Goal: Information Seeking & Learning: Learn about a topic

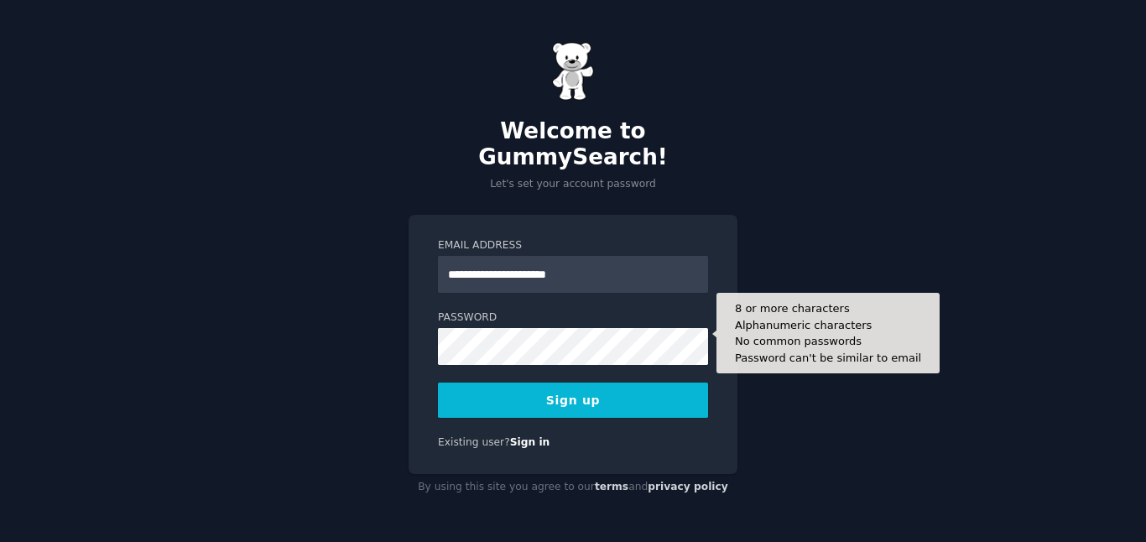
type input "**********"
click at [438, 383] on button "Sign up" at bounding box center [573, 400] width 270 height 35
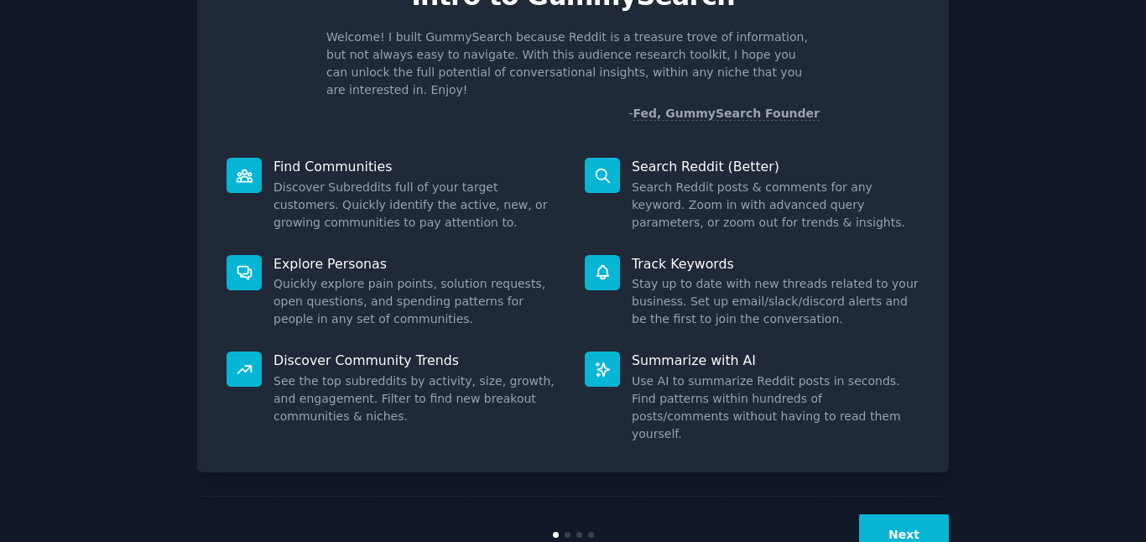
scroll to position [96, 0]
click at [904, 513] on button "Next" at bounding box center [904, 533] width 90 height 41
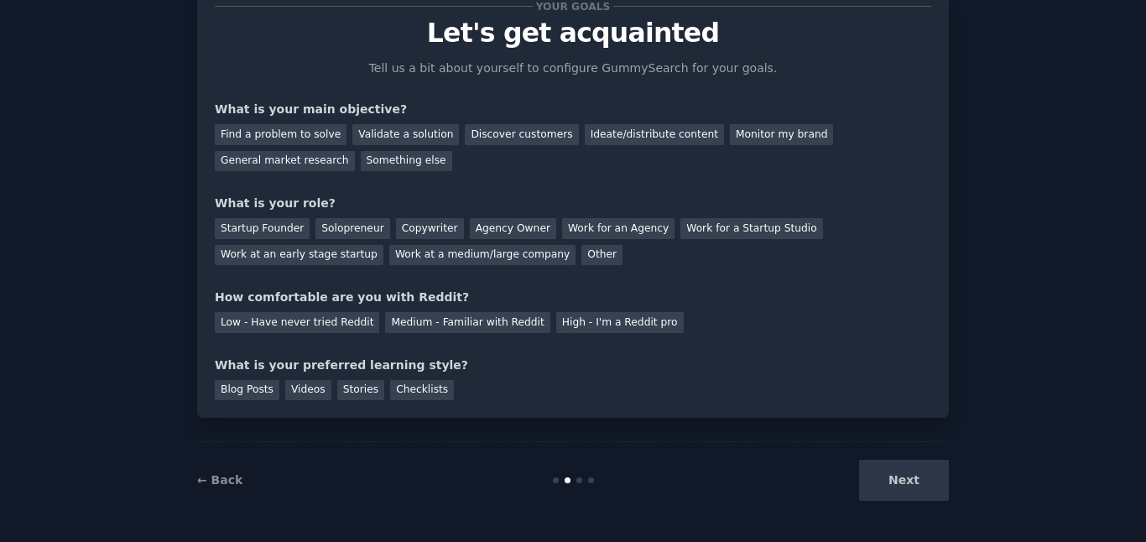
scroll to position [21, 0]
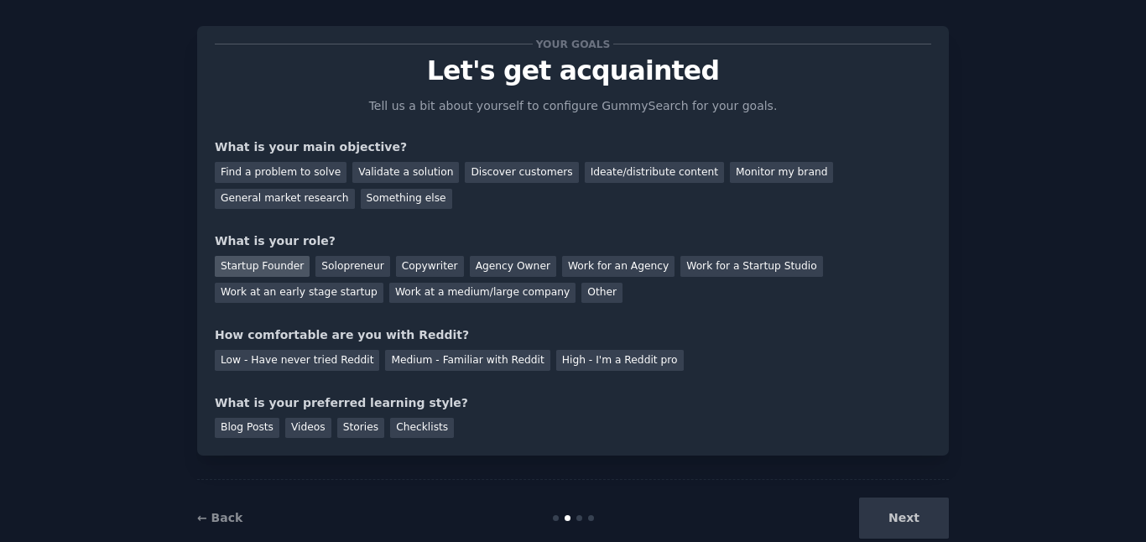
click at [247, 265] on div "Startup Founder" at bounding box center [262, 266] width 95 height 21
click at [502, 172] on div "Discover customers" at bounding box center [521, 172] width 113 height 21
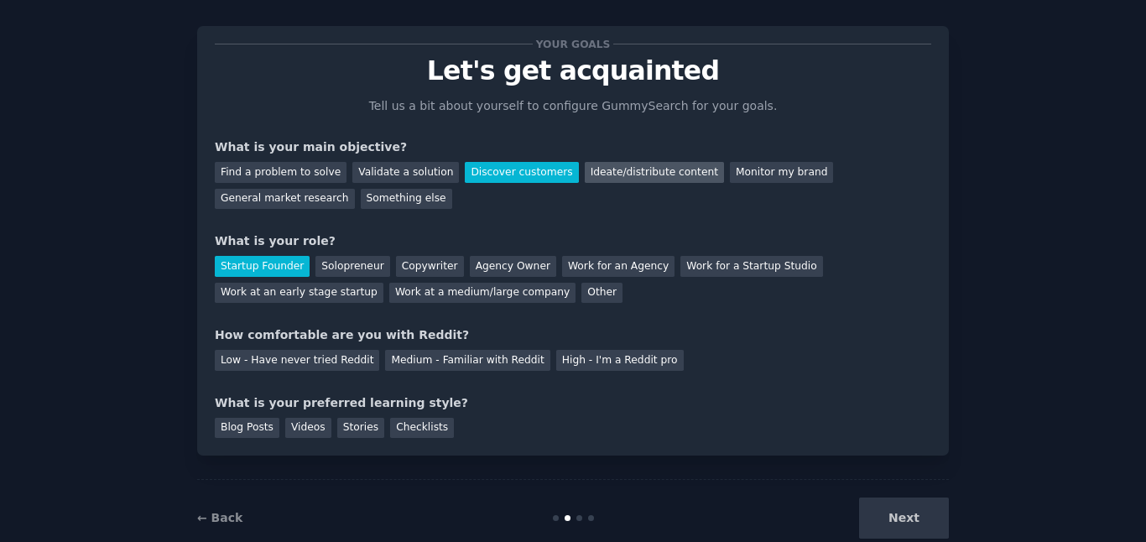
click at [606, 173] on div "Ideate/distribute content" at bounding box center [654, 172] width 139 height 21
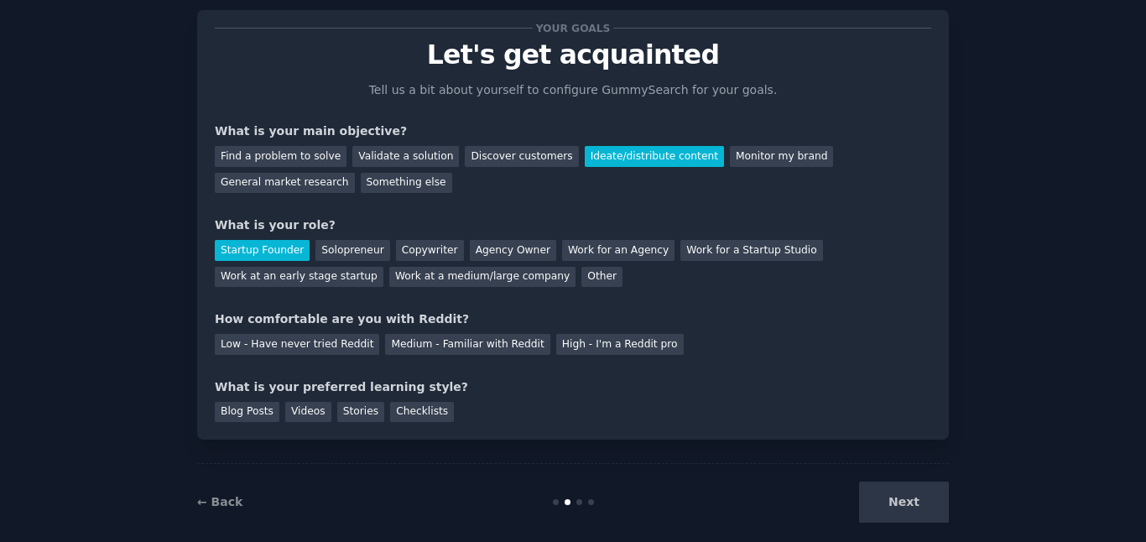
scroll to position [38, 0]
click at [337, 346] on div "Low - Have never tried Reddit" at bounding box center [297, 343] width 164 height 21
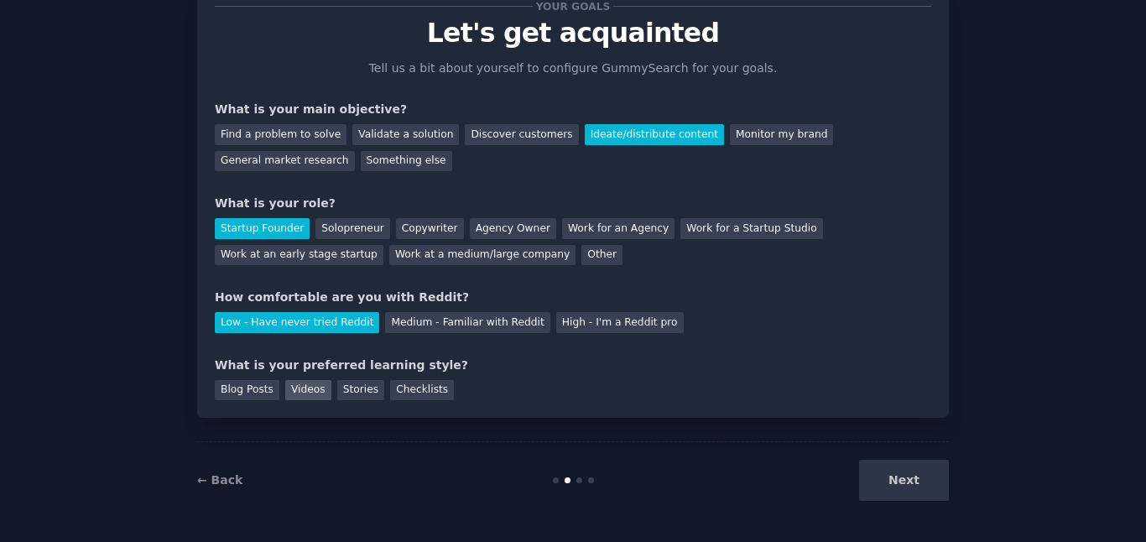
click at [298, 393] on div "Videos" at bounding box center [308, 390] width 46 height 21
click at [929, 485] on button "Next" at bounding box center [904, 480] width 90 height 41
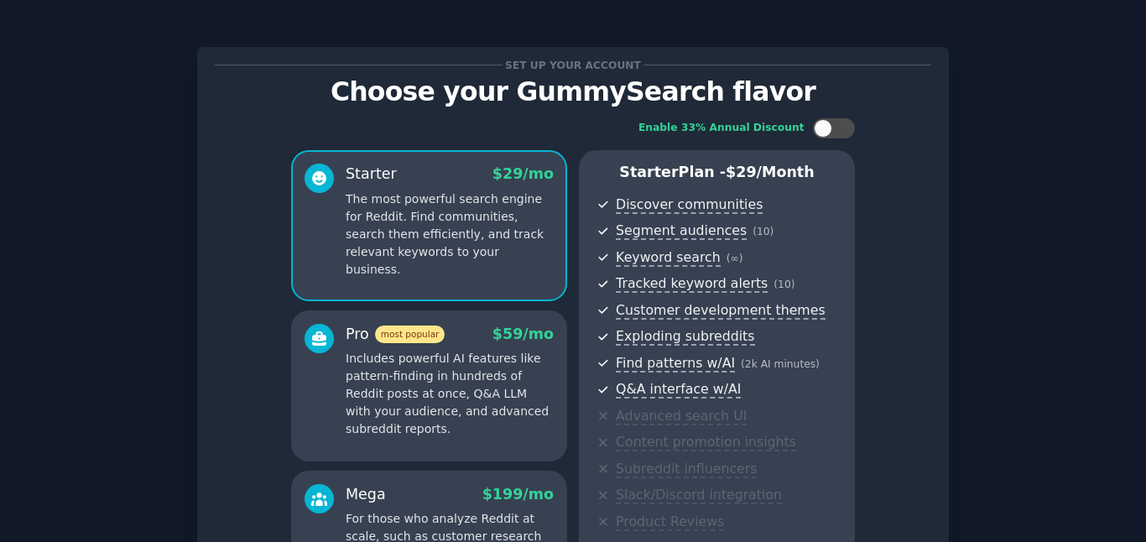
scroll to position [239, 0]
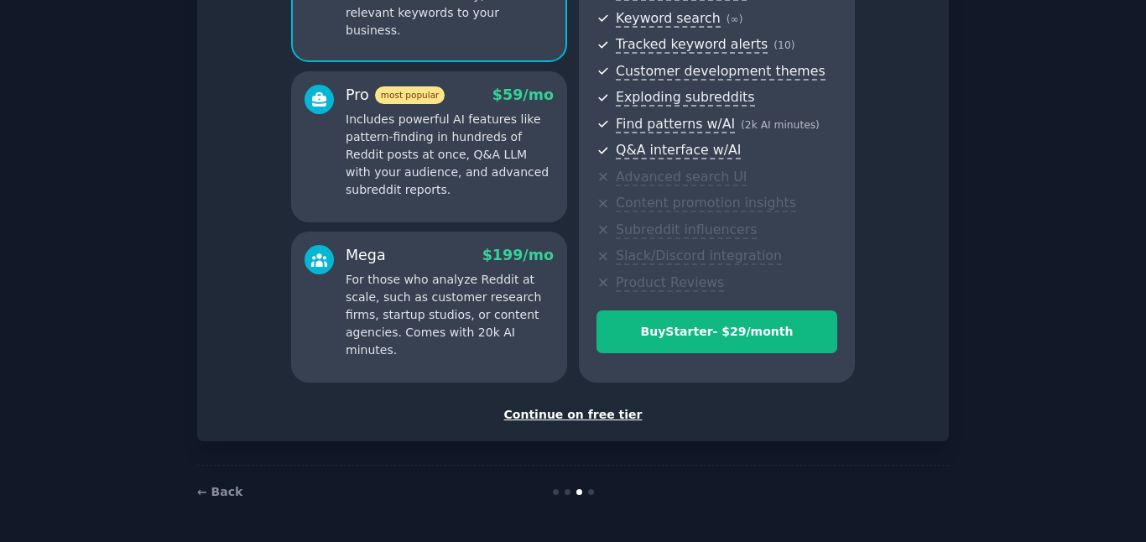
click at [587, 415] on div "Continue on free tier" at bounding box center [573, 415] width 716 height 18
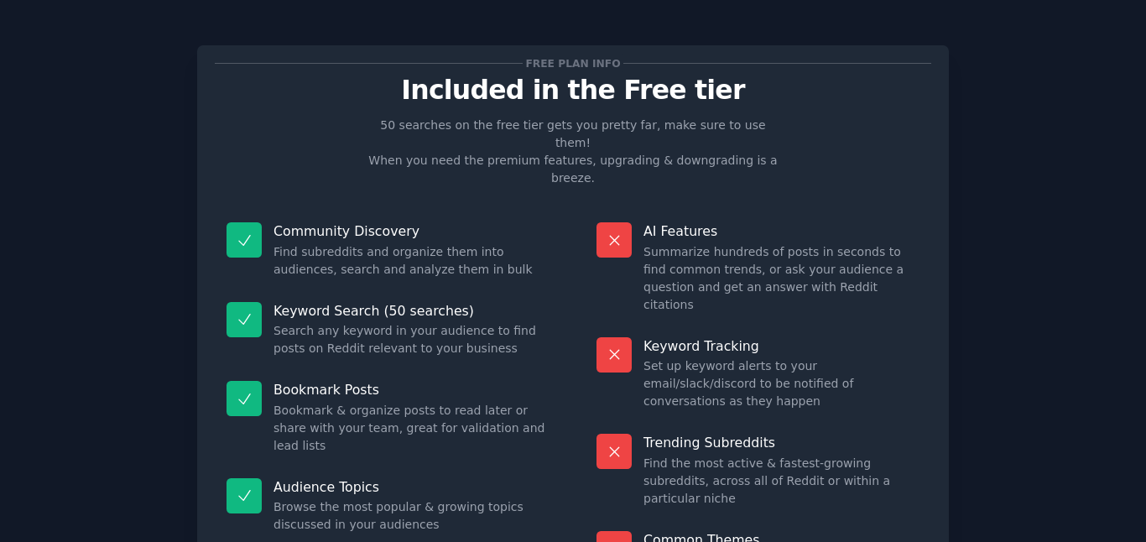
scroll to position [112, 0]
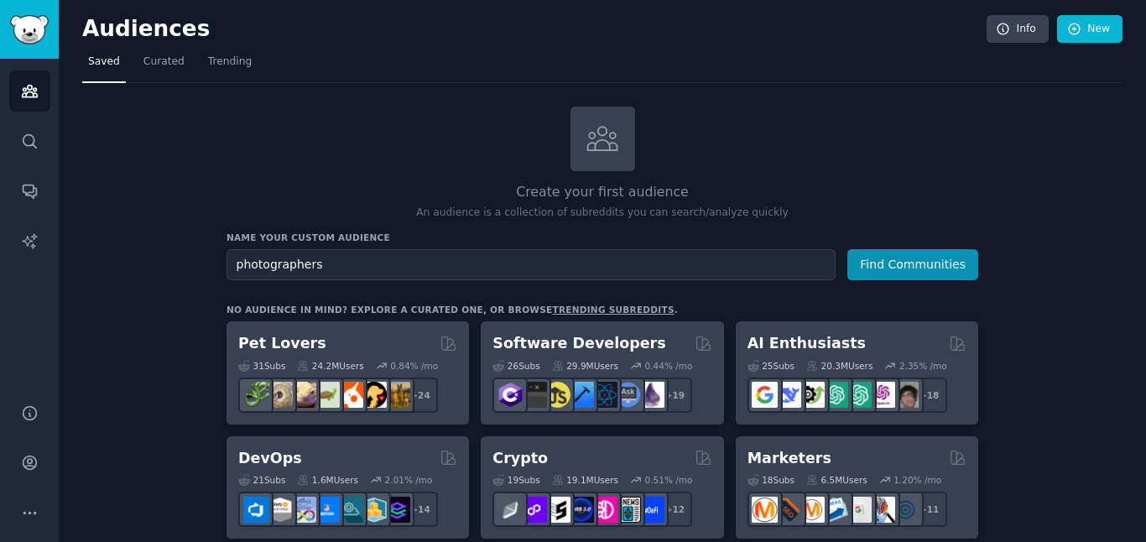
type input "photographers"
click at [847, 249] on button "Find Communities" at bounding box center [912, 264] width 131 height 31
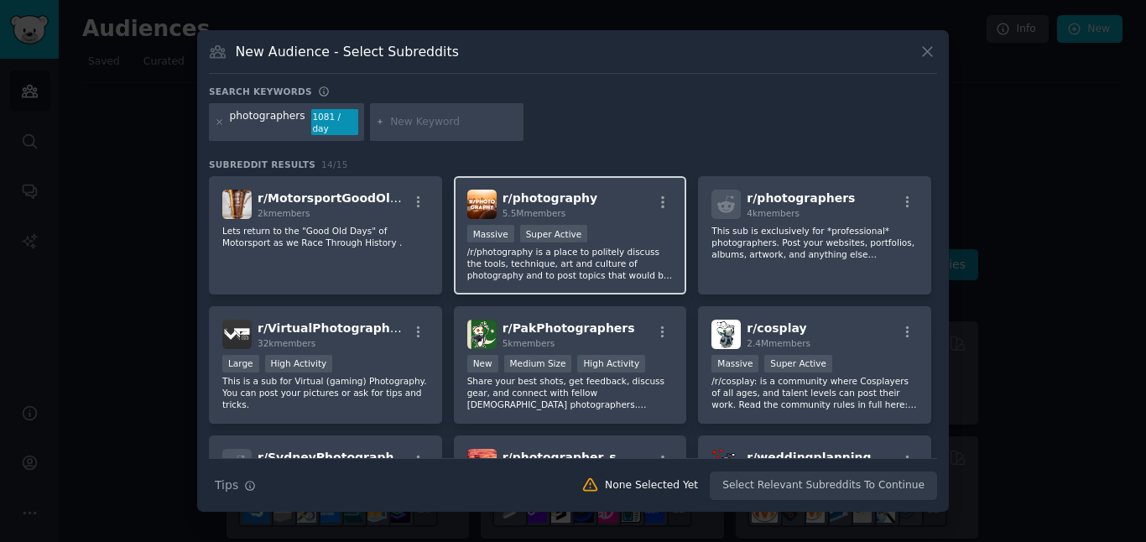
click at [588, 206] on div "r/ photography 5.5M members" at bounding box center [570, 204] width 206 height 29
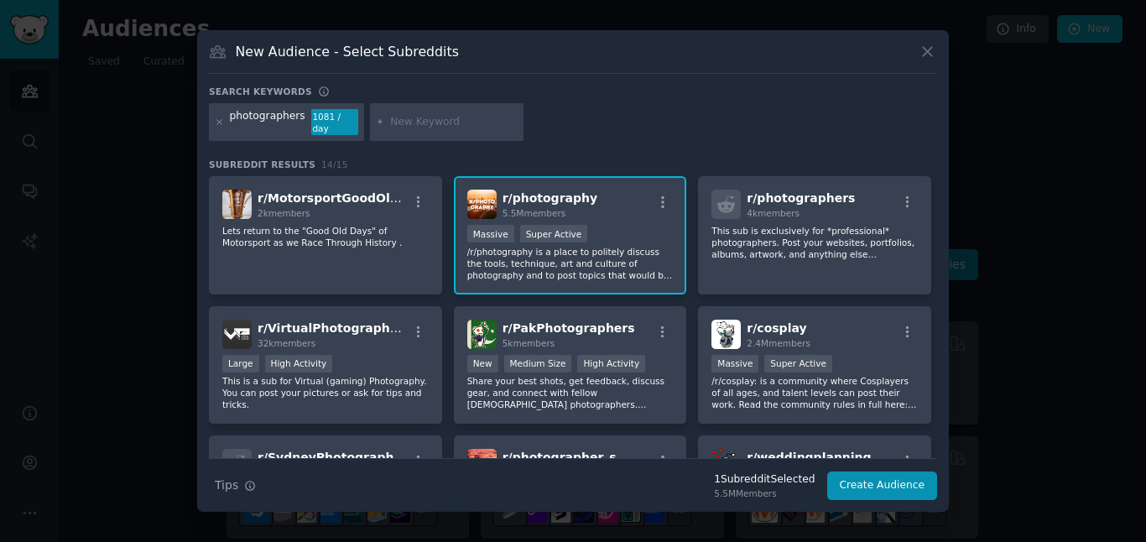
click at [610, 208] on div "r/ photography 5.5M members" at bounding box center [570, 204] width 206 height 29
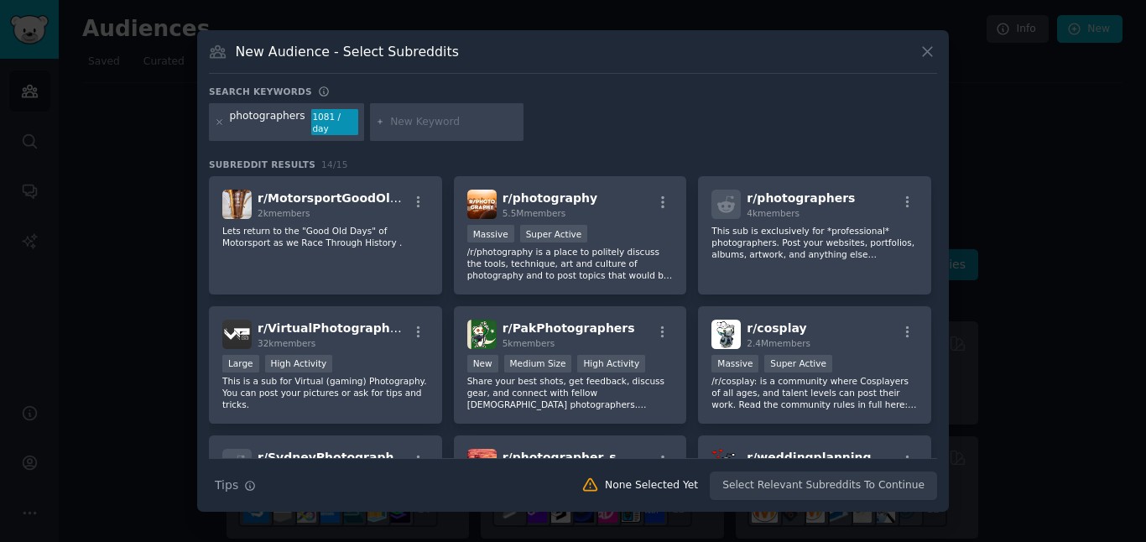
click at [398, 121] on input "text" at bounding box center [454, 122] width 128 height 15
type input "culling"
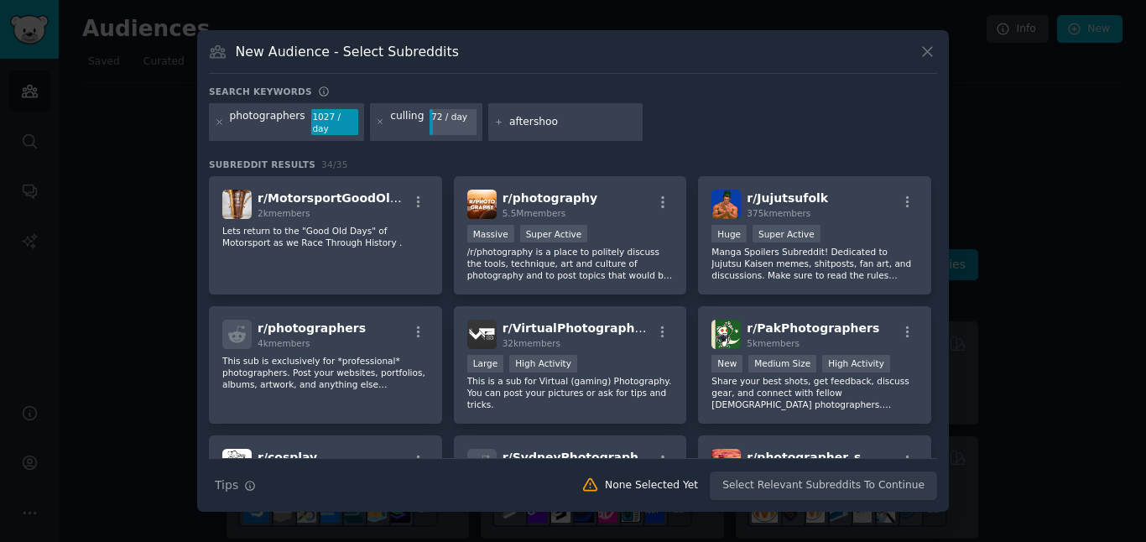
type input "aftershoot"
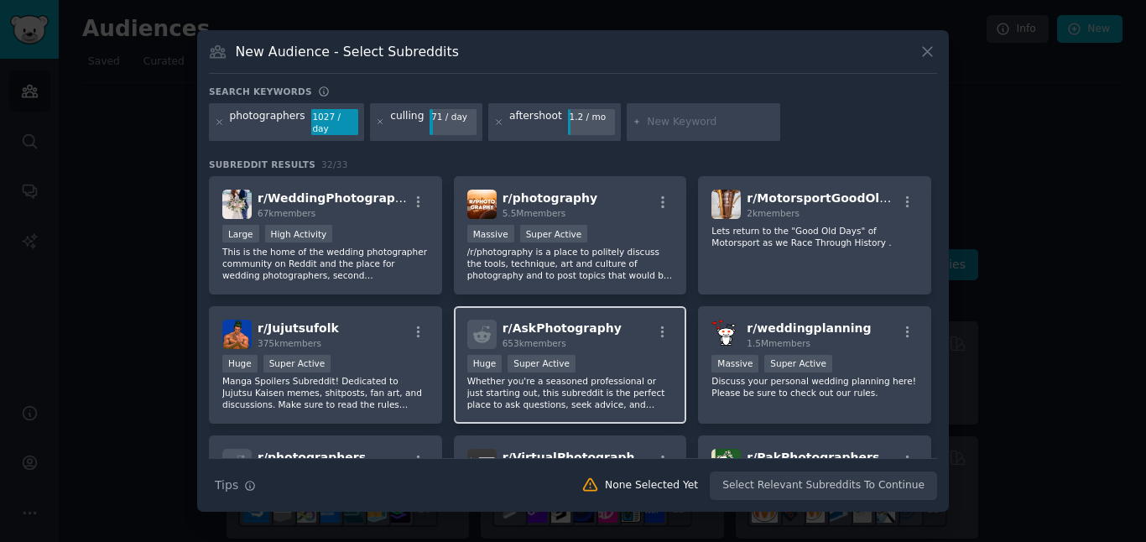
click at [610, 337] on div "r/ AskPhotography 653k members" at bounding box center [570, 334] width 206 height 29
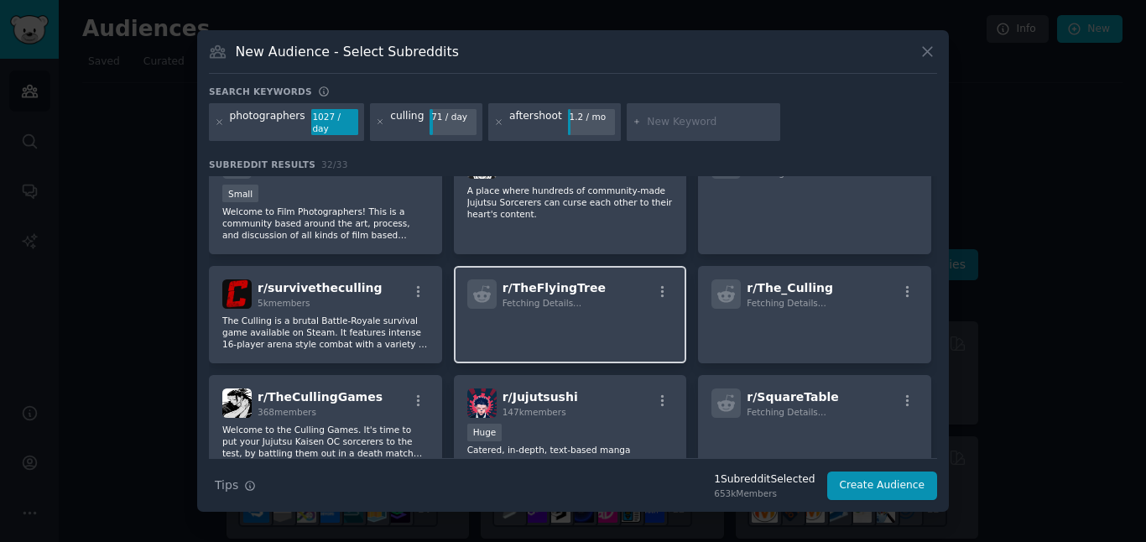
scroll to position [434, 0]
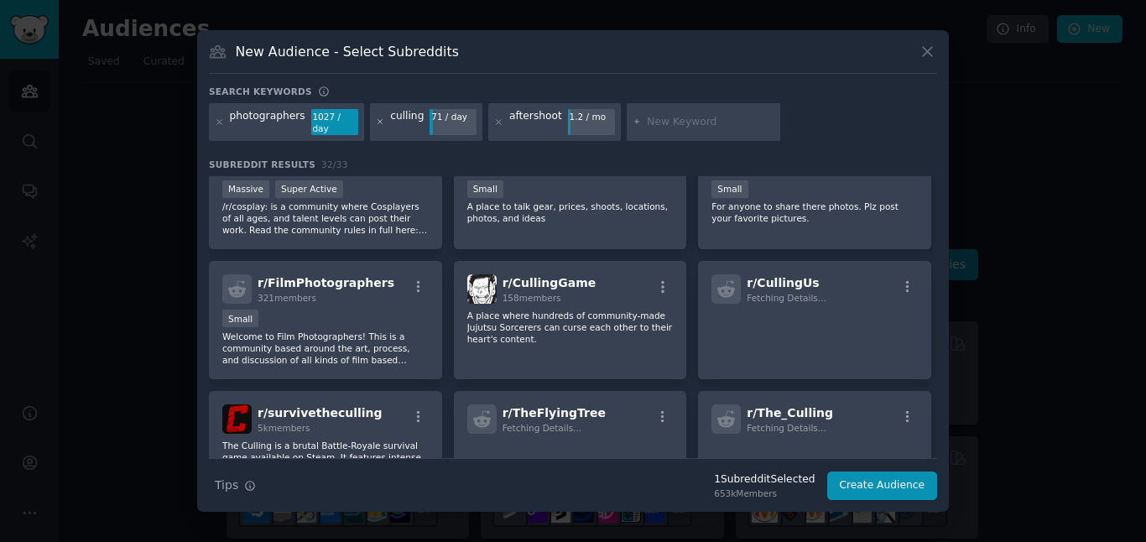
click at [376, 122] on icon at bounding box center [380, 121] width 9 height 9
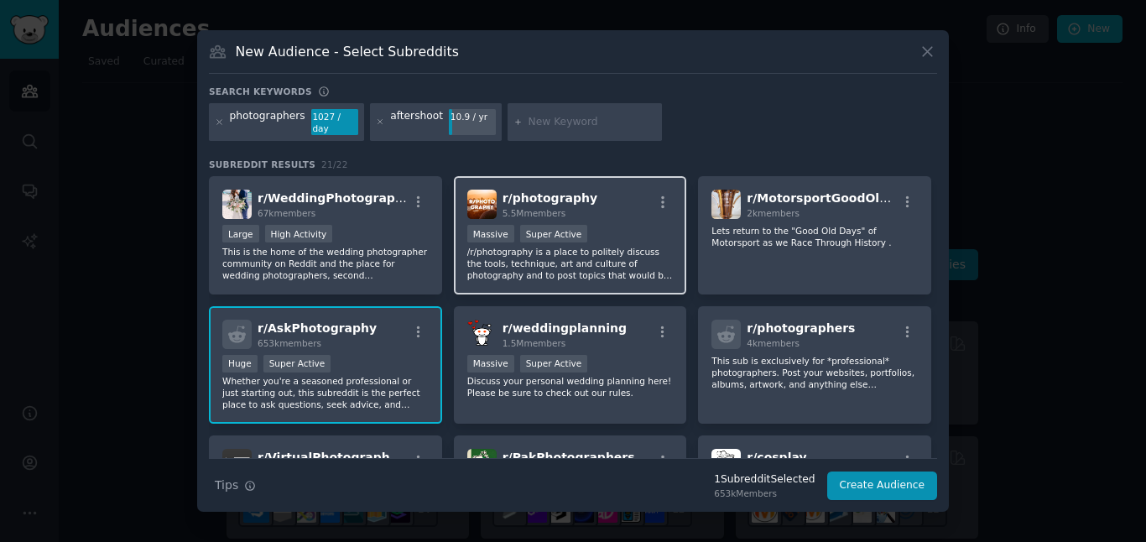
click at [617, 248] on p "/r/photography is a place to politely discuss the tools, technique, art and cul…" at bounding box center [570, 263] width 206 height 35
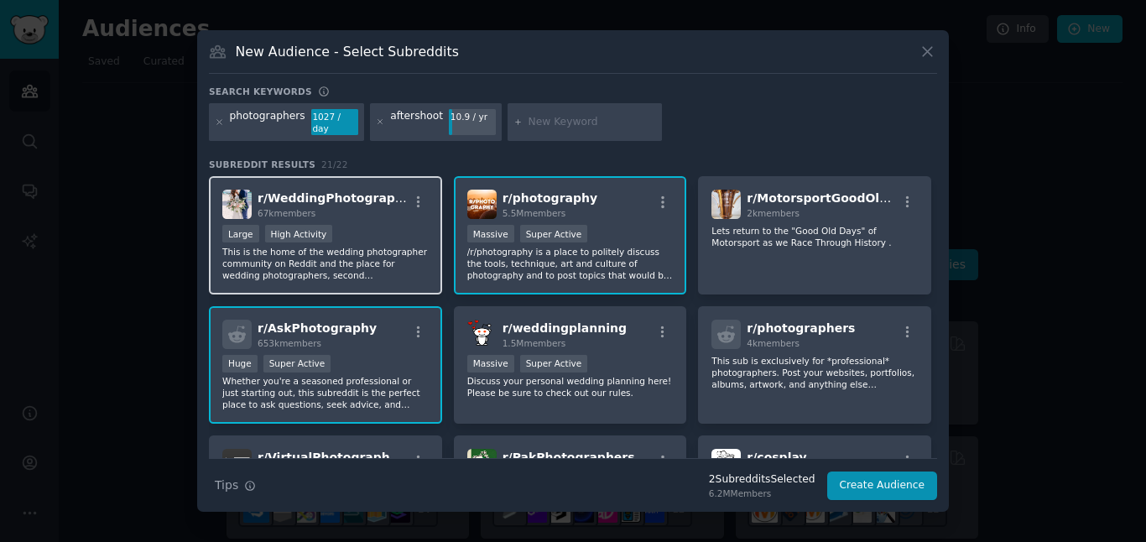
click at [357, 196] on span "r/ WeddingPhotography" at bounding box center [335, 197] width 154 height 13
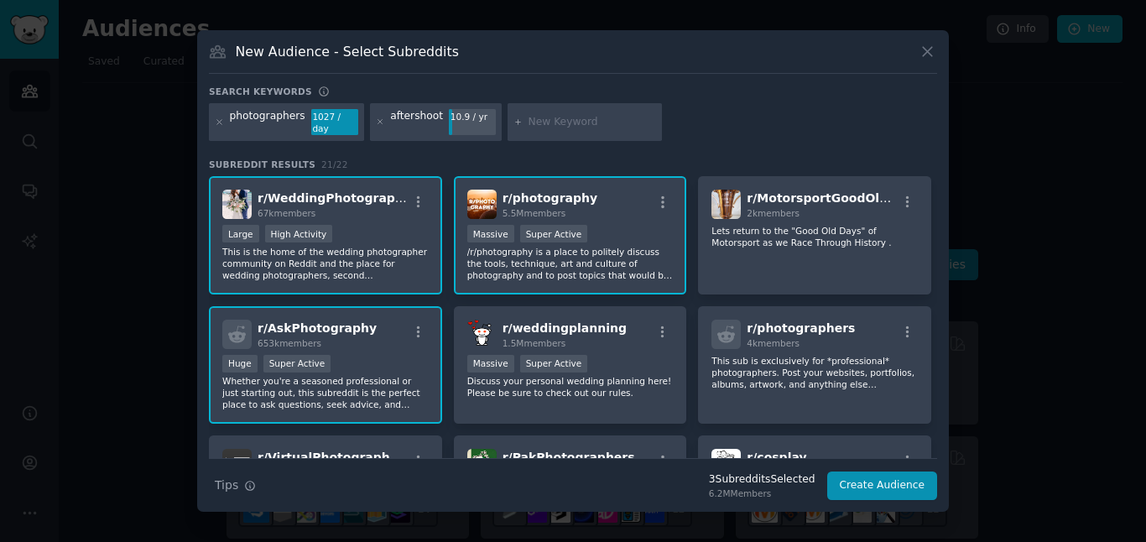
scroll to position [25, 0]
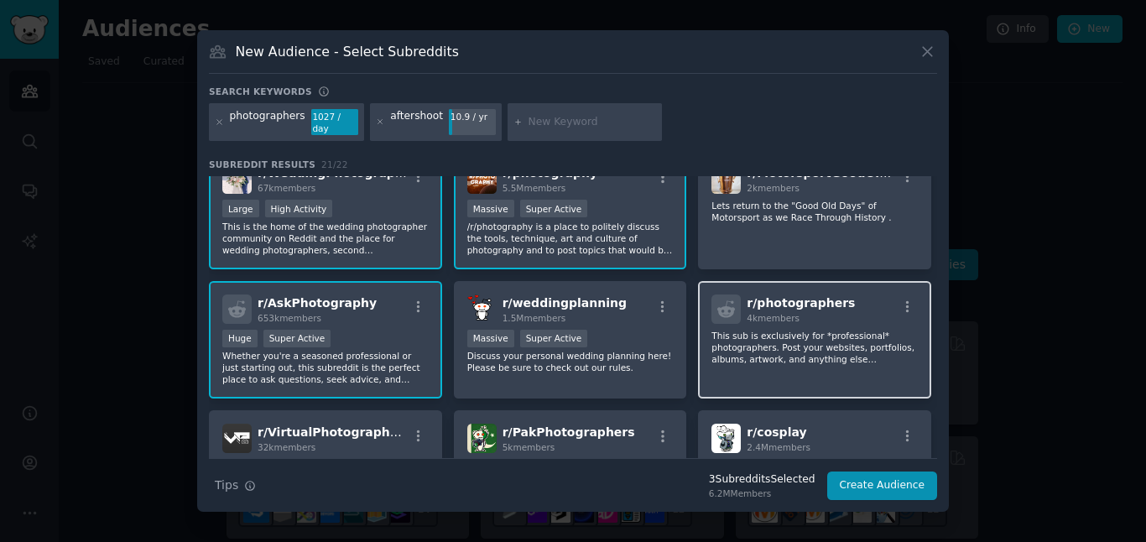
click at [812, 341] on p "This sub is exclusively for *professional* photographers. Post your websites, p…" at bounding box center [814, 347] width 206 height 35
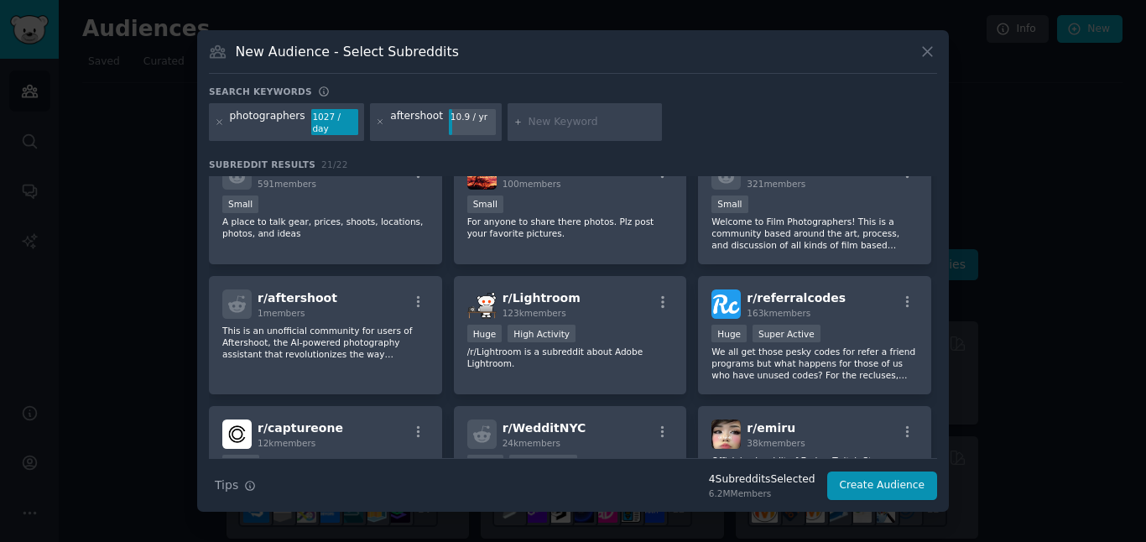
scroll to position [424, 0]
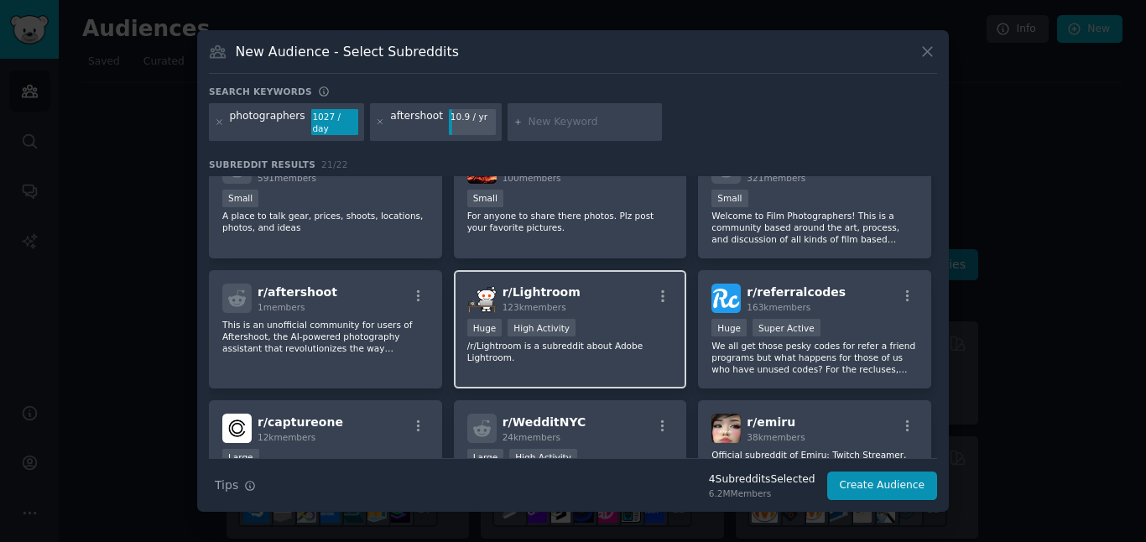
click at [616, 300] on div "r/ Lightroom 123k members" at bounding box center [570, 298] width 206 height 29
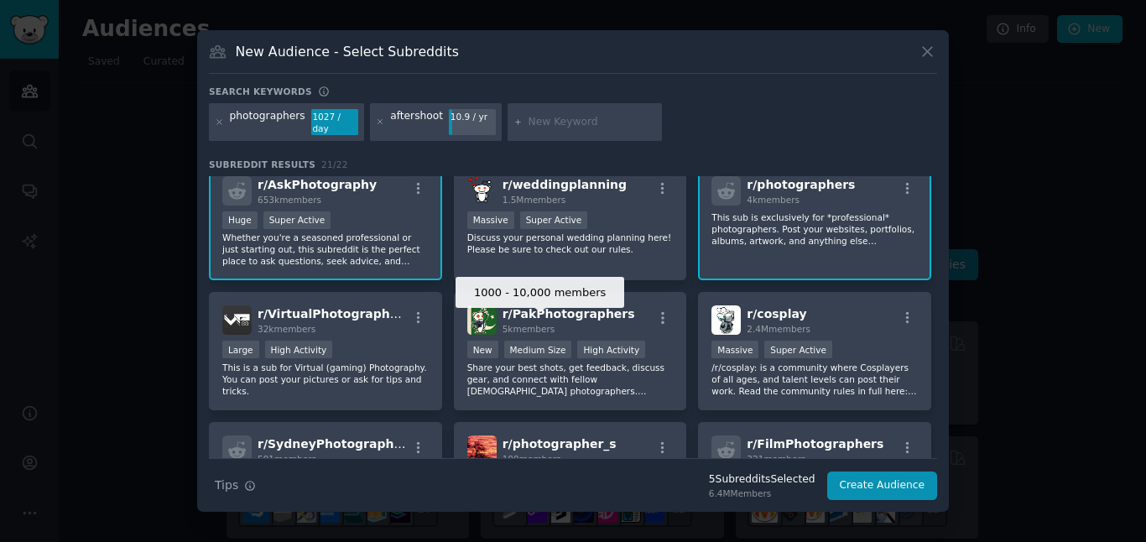
scroll to position [0, 0]
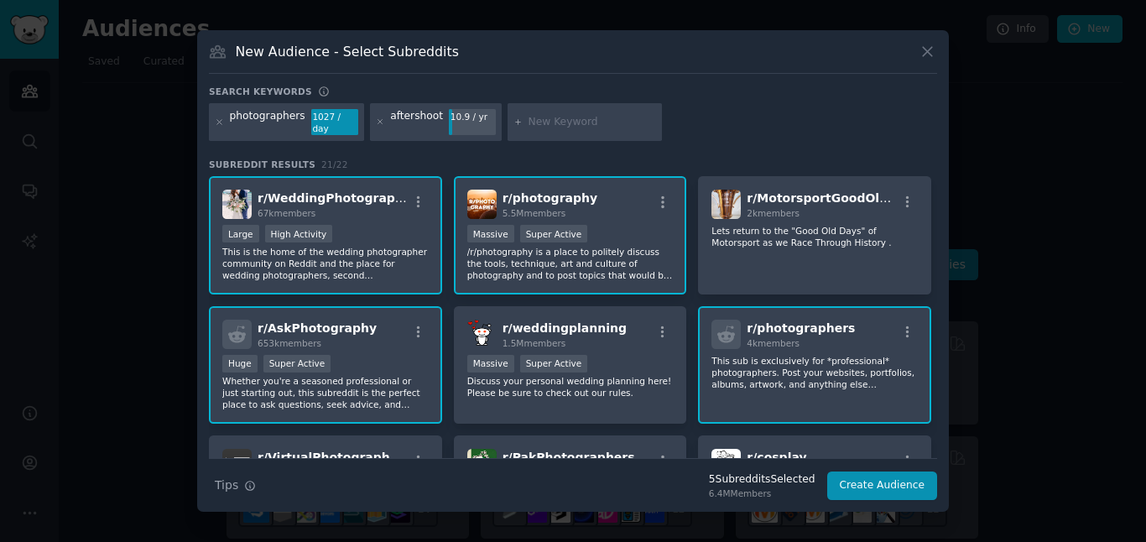
click at [627, 225] on div ">= 95th percentile for submissions / day Massive Super Active" at bounding box center [570, 235] width 206 height 21
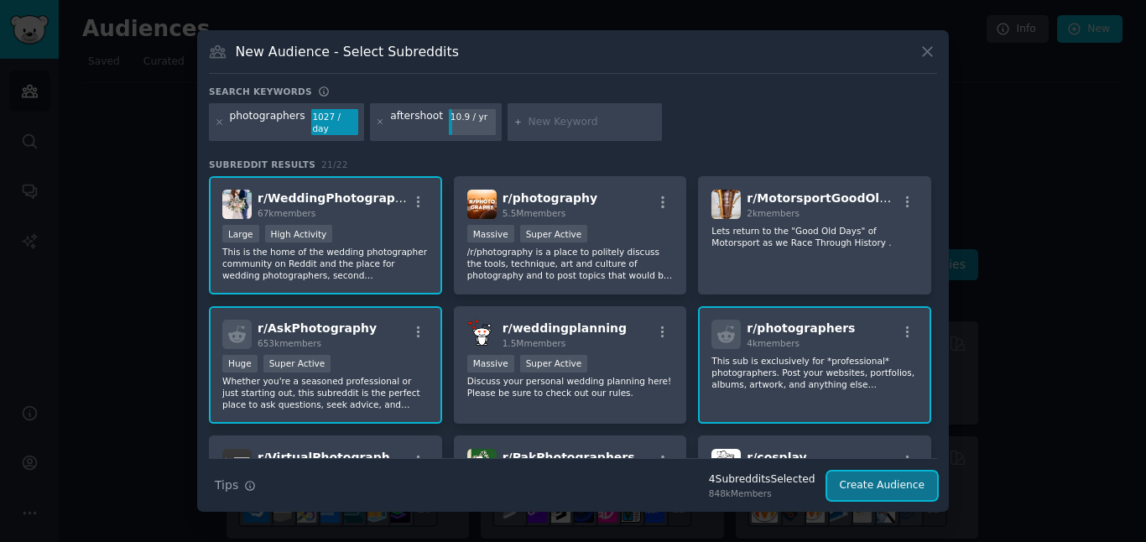
click at [877, 482] on button "Create Audience" at bounding box center [882, 485] width 111 height 29
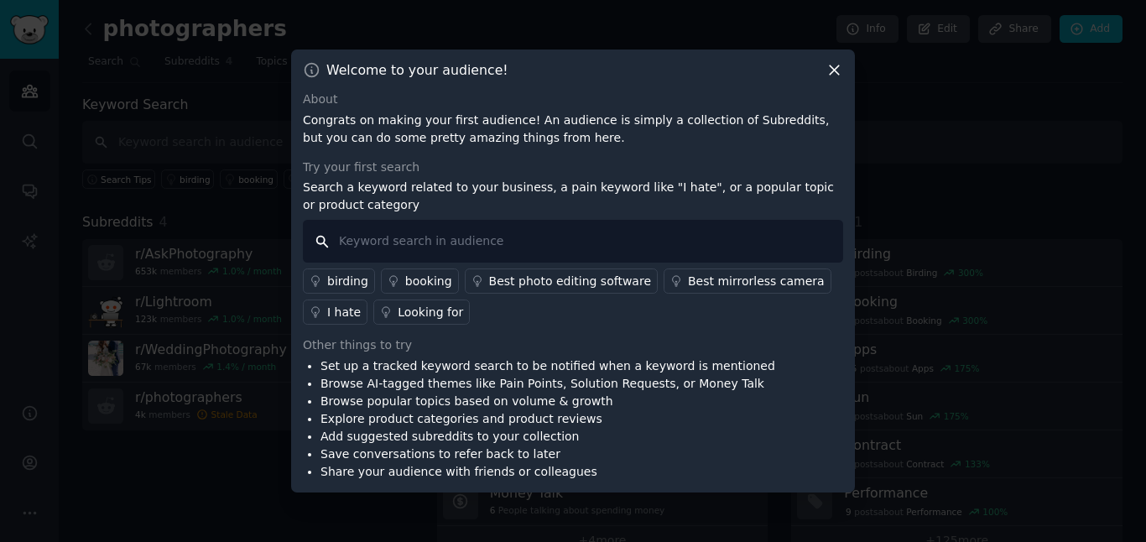
click at [515, 245] on input "text" at bounding box center [573, 241] width 540 height 43
type input "culling"
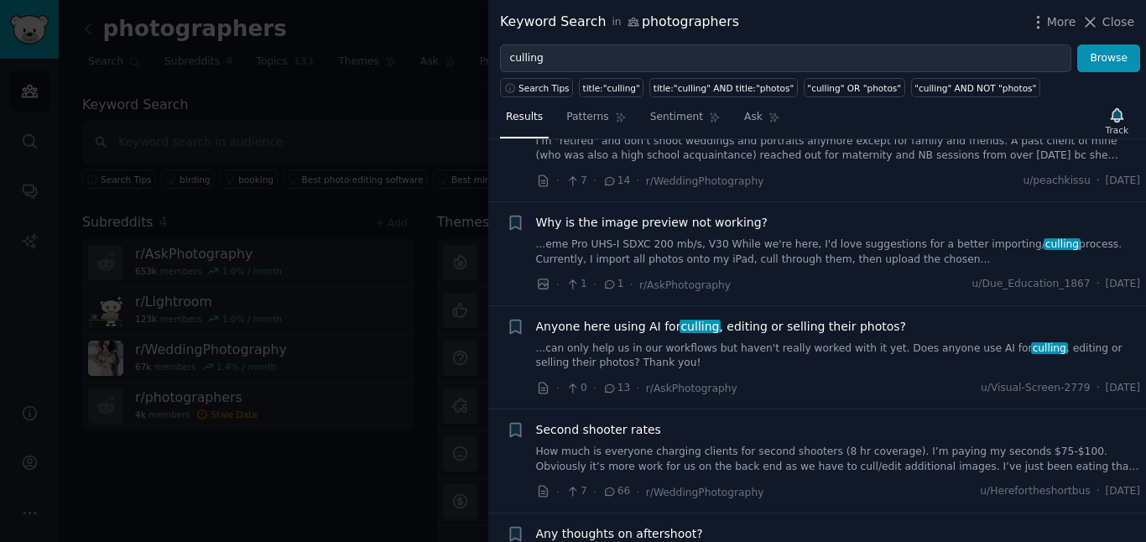
click at [809, 357] on link "...can only help us in our workflows but haven't really worked with it yet. Doe…" at bounding box center [838, 355] width 605 height 29
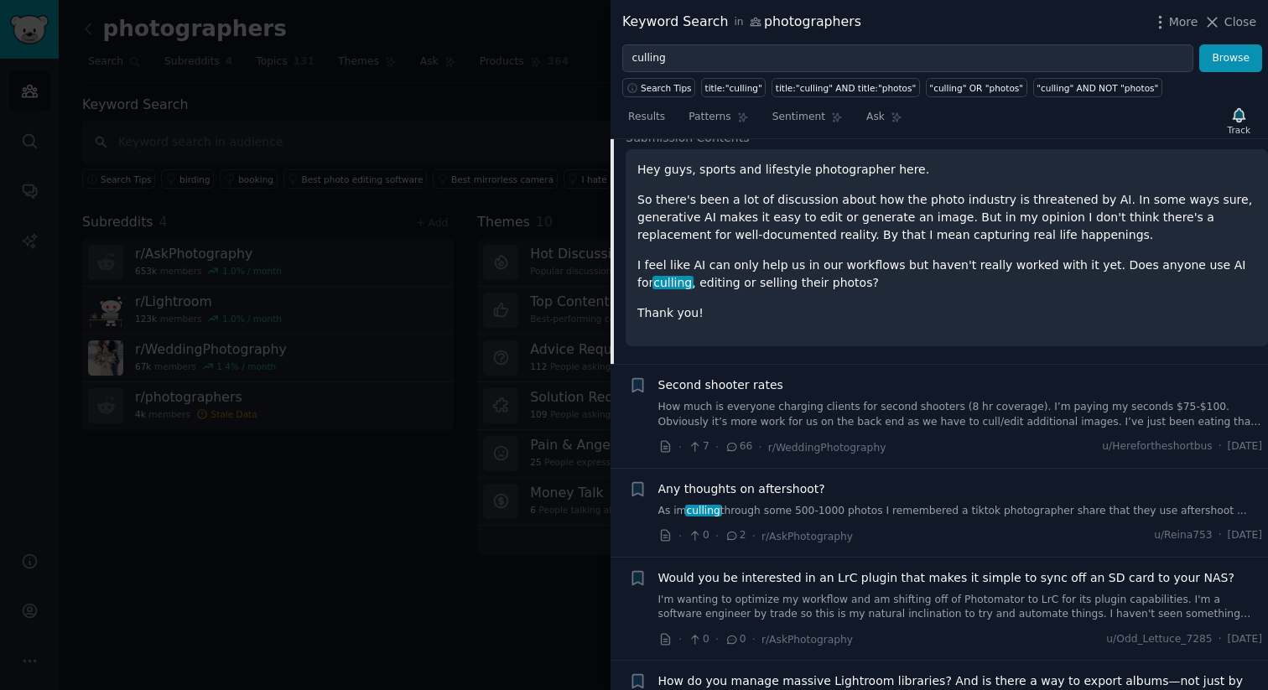
scroll to position [425, 0]
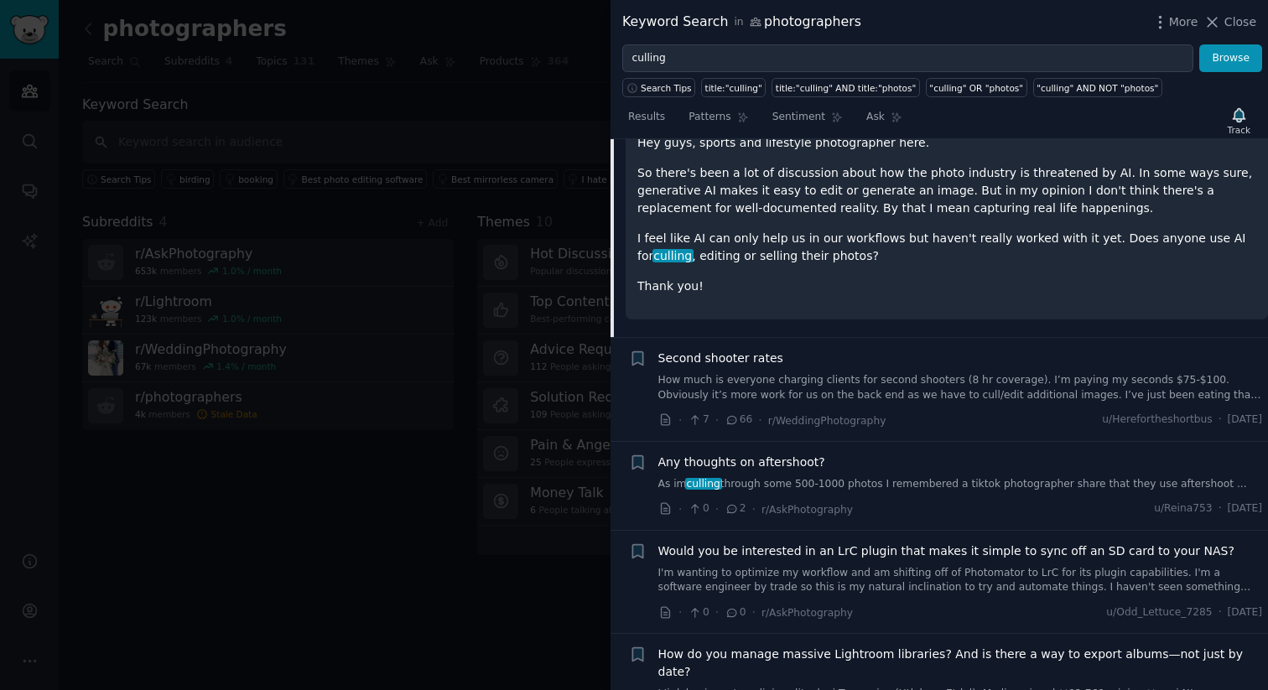
click at [853, 469] on div "Any thoughts on aftershoot?" at bounding box center [961, 463] width 605 height 18
click at [894, 469] on div "Any thoughts on aftershoot?" at bounding box center [961, 463] width 605 height 18
click at [928, 483] on link "As im culling through some 500-1000 photos I remembered a tiktok photographer s…" at bounding box center [961, 484] width 605 height 15
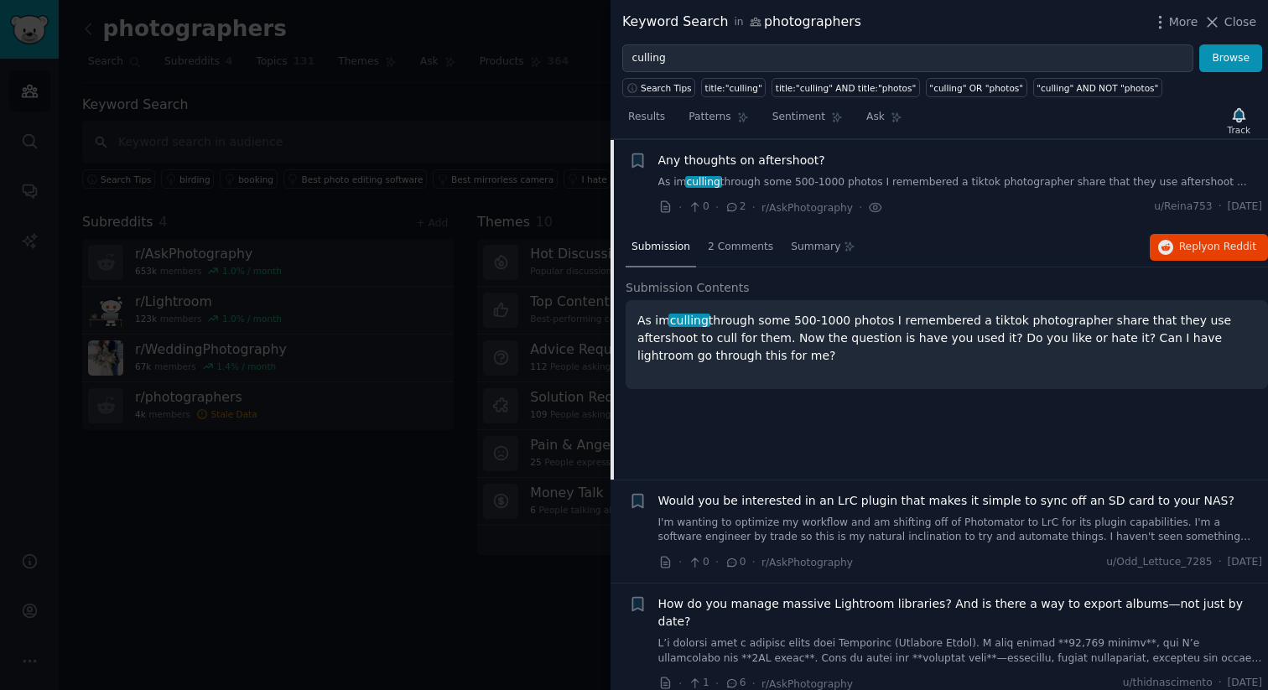
scroll to position [440, 0]
click at [1145, 258] on button "Reply on Reddit" at bounding box center [1209, 247] width 118 height 27
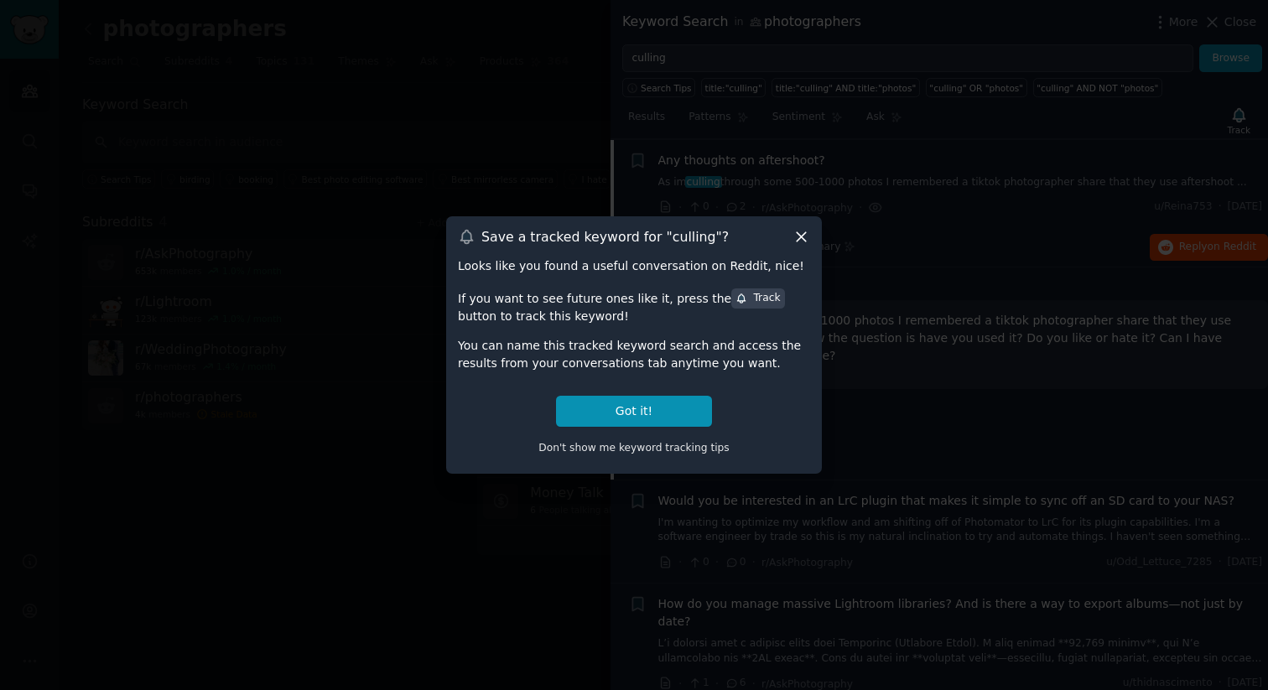
click at [799, 239] on icon at bounding box center [801, 236] width 9 height 9
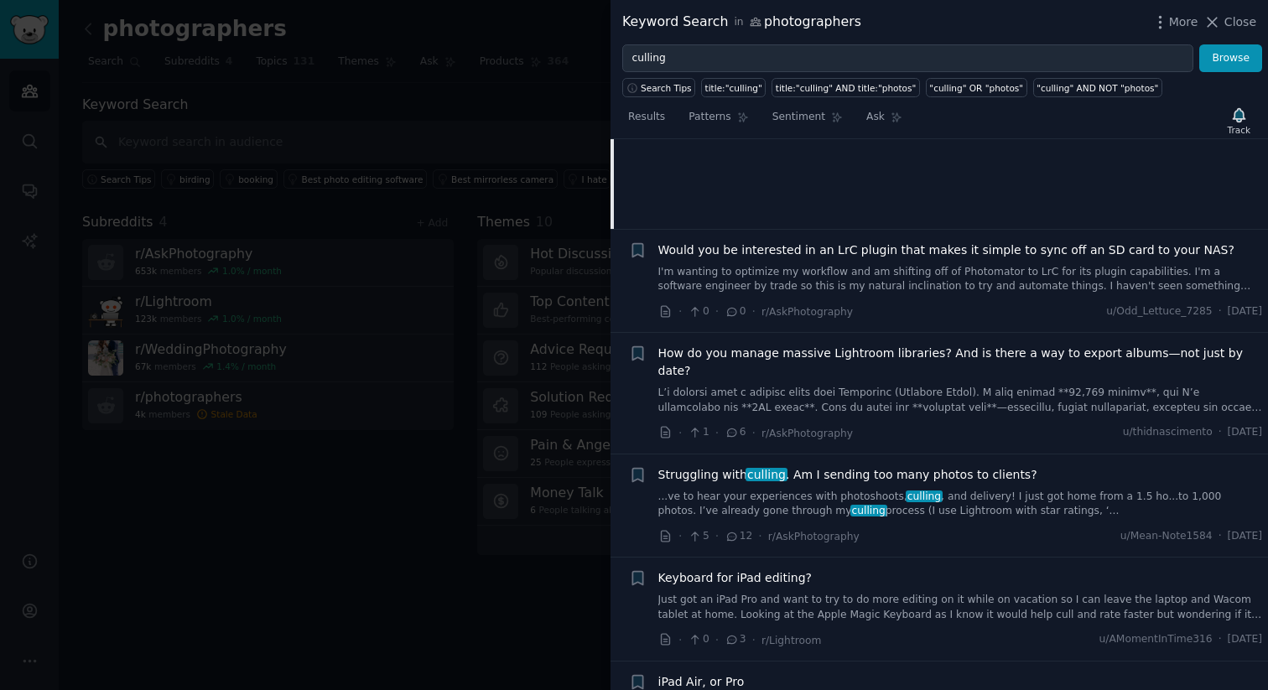
scroll to position [702, 0]
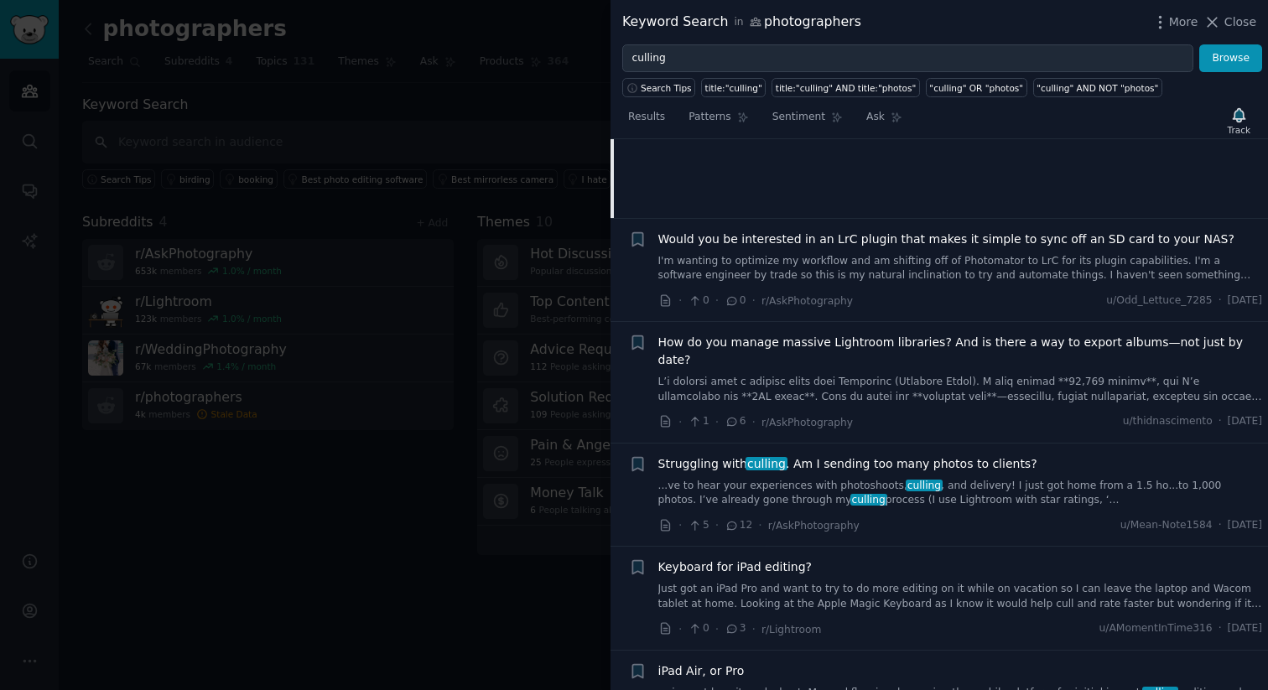
click at [877, 456] on span "Struggling with culling . Am I sending too many photos to clients?" at bounding box center [848, 465] width 379 height 18
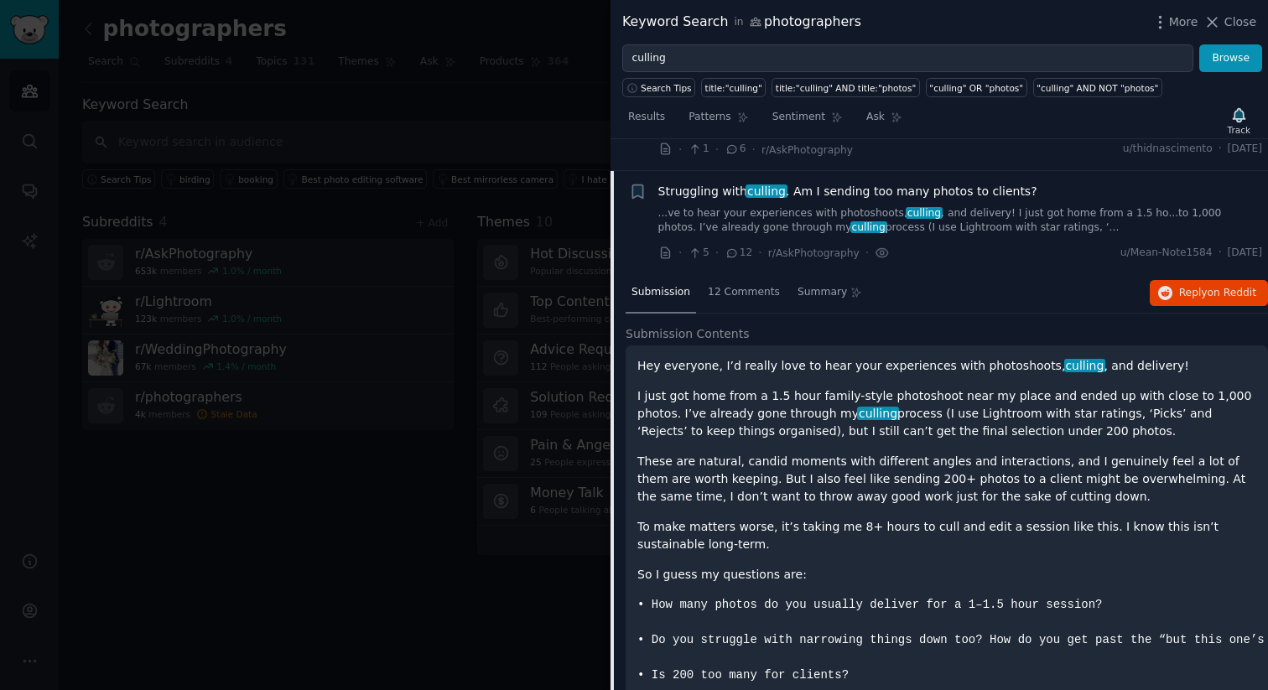
scroll to position [737, 0]
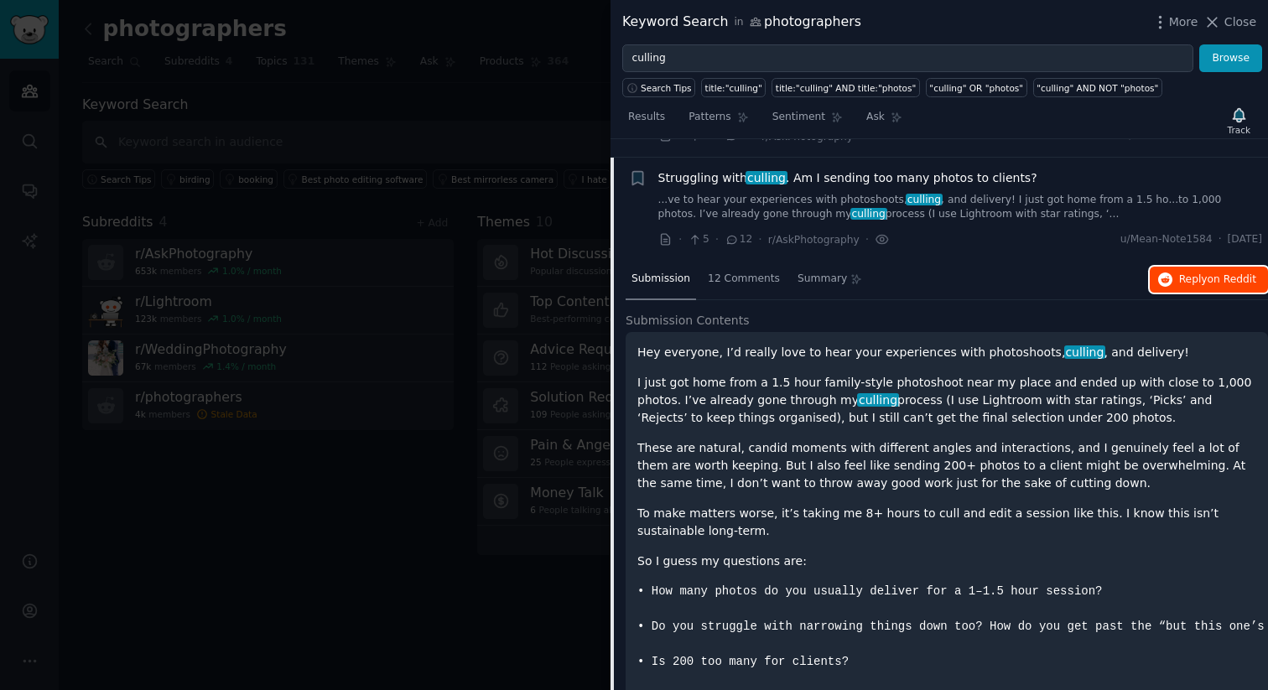
click at [1145, 267] on button "Reply on Reddit" at bounding box center [1209, 280] width 118 height 27
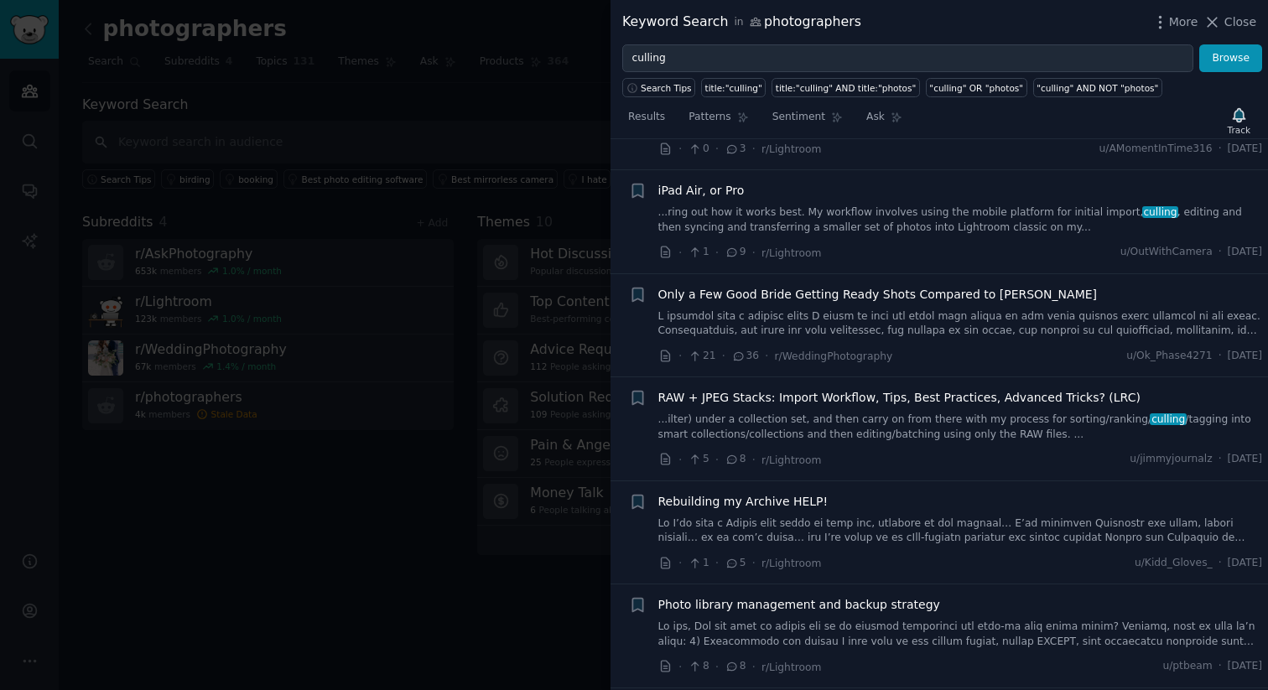
scroll to position [1500, 0]
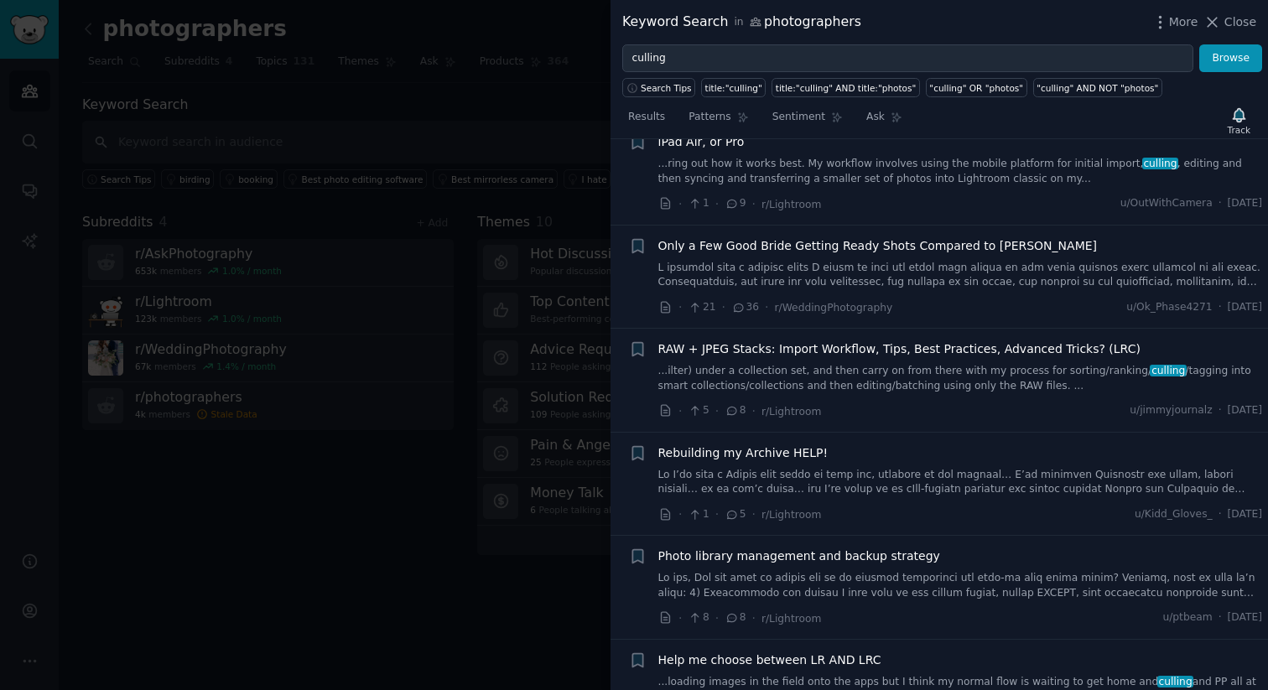
click at [872, 369] on link "...ilter) under a collection set, and then carry on from there with my process …" at bounding box center [961, 378] width 605 height 29
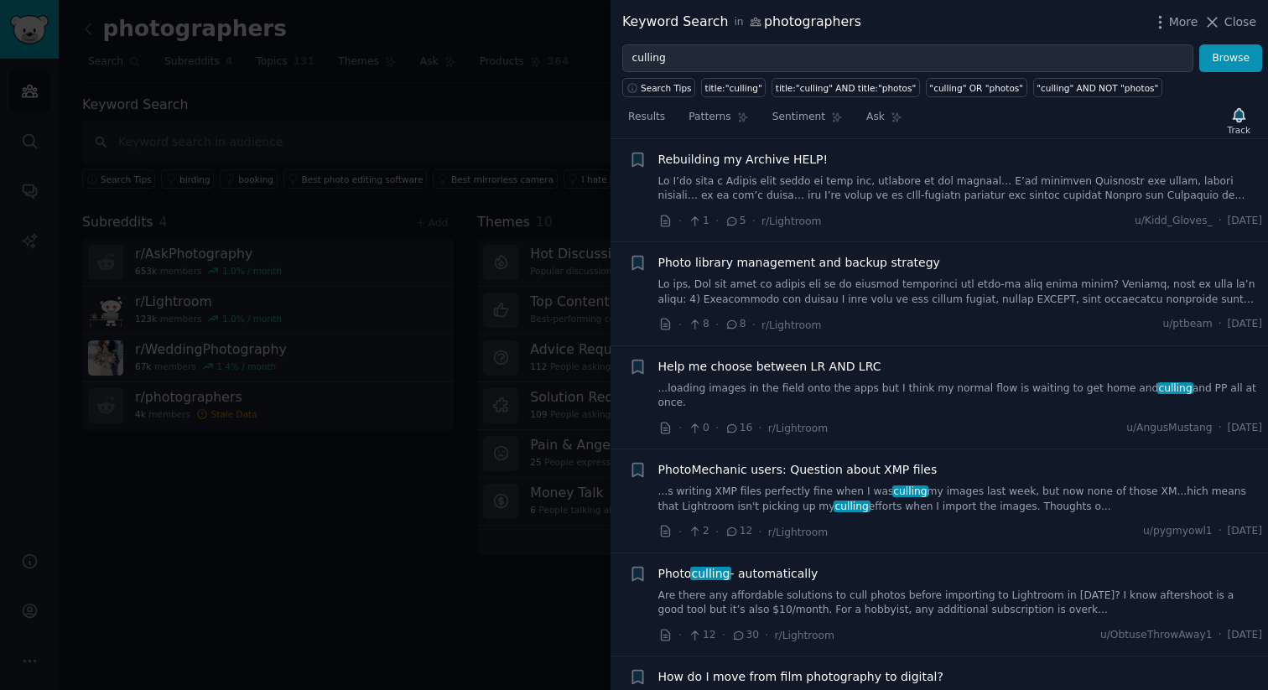
scroll to position [2008, 0]
click at [918, 541] on div "Photo culling - automatically Are there any affordable solutions to cull photos…" at bounding box center [961, 591] width 605 height 53
click at [957, 541] on div "Photo culling - automatically Are there any affordable solutions to cull photos…" at bounding box center [961, 591] width 605 height 53
click at [829, 541] on link "Are there any affordable solutions to cull photos before importing to Lightroom…" at bounding box center [961, 602] width 605 height 29
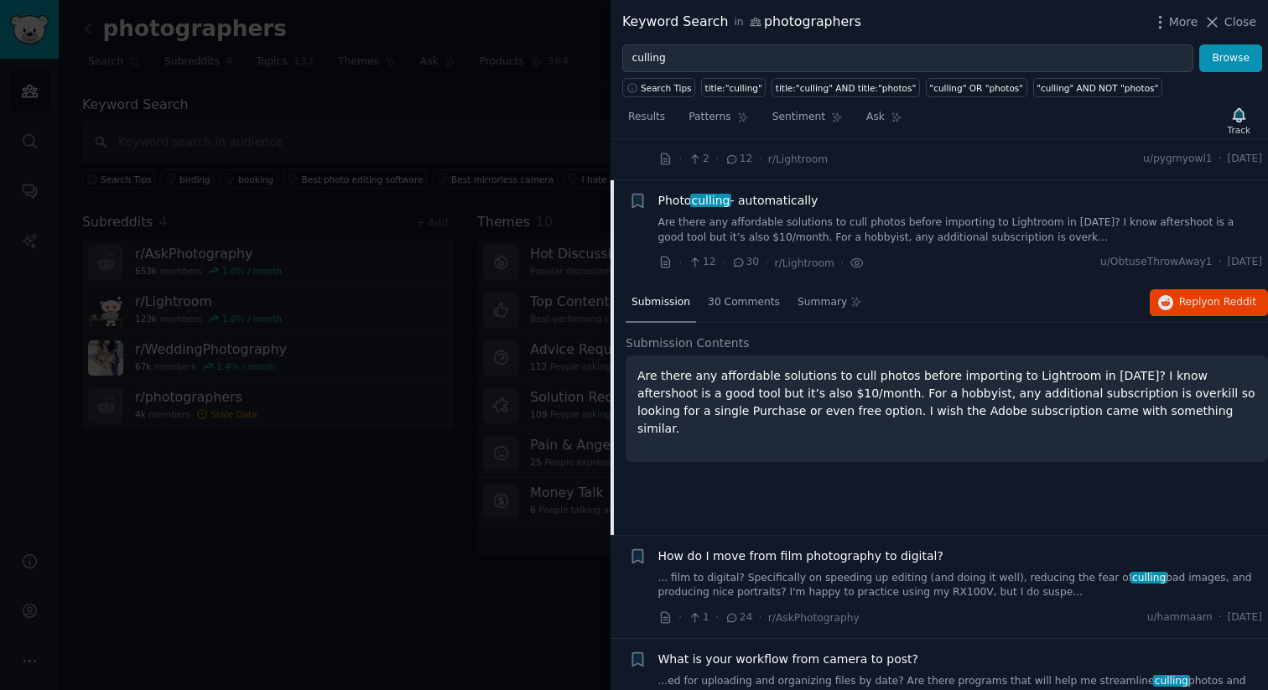
scroll to position [1654, 0]
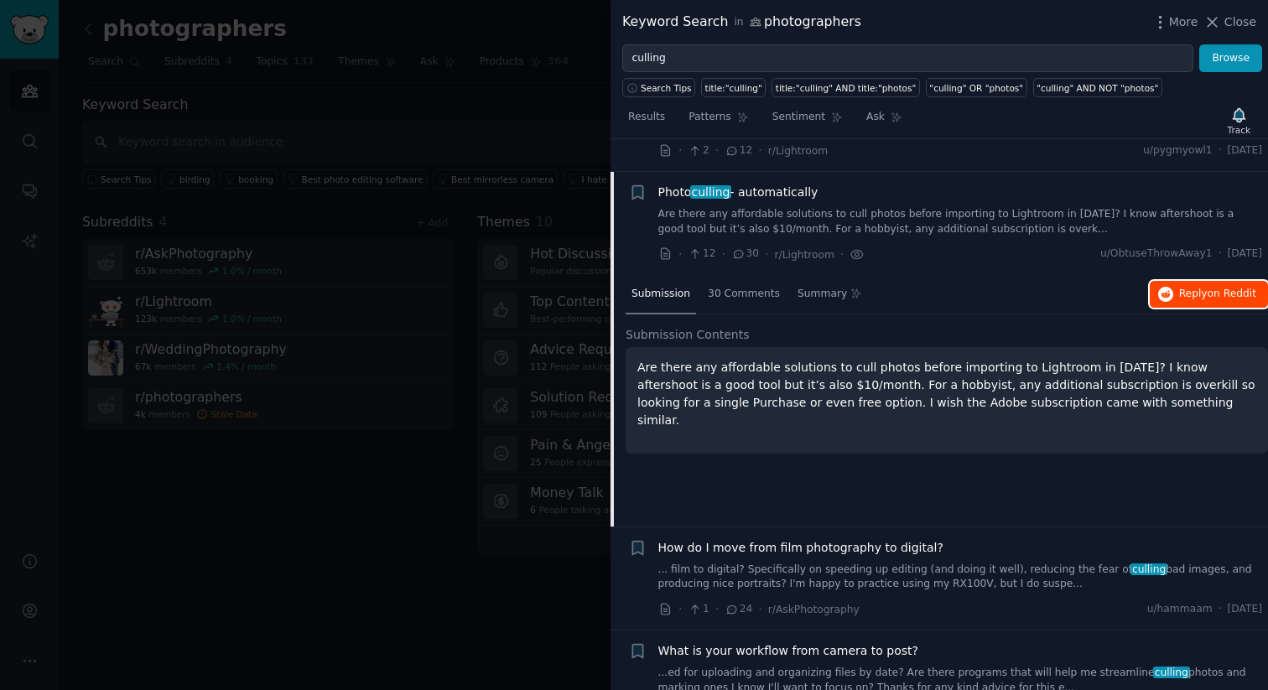
click at [1145, 287] on span "Reply on Reddit" at bounding box center [1217, 294] width 77 height 15
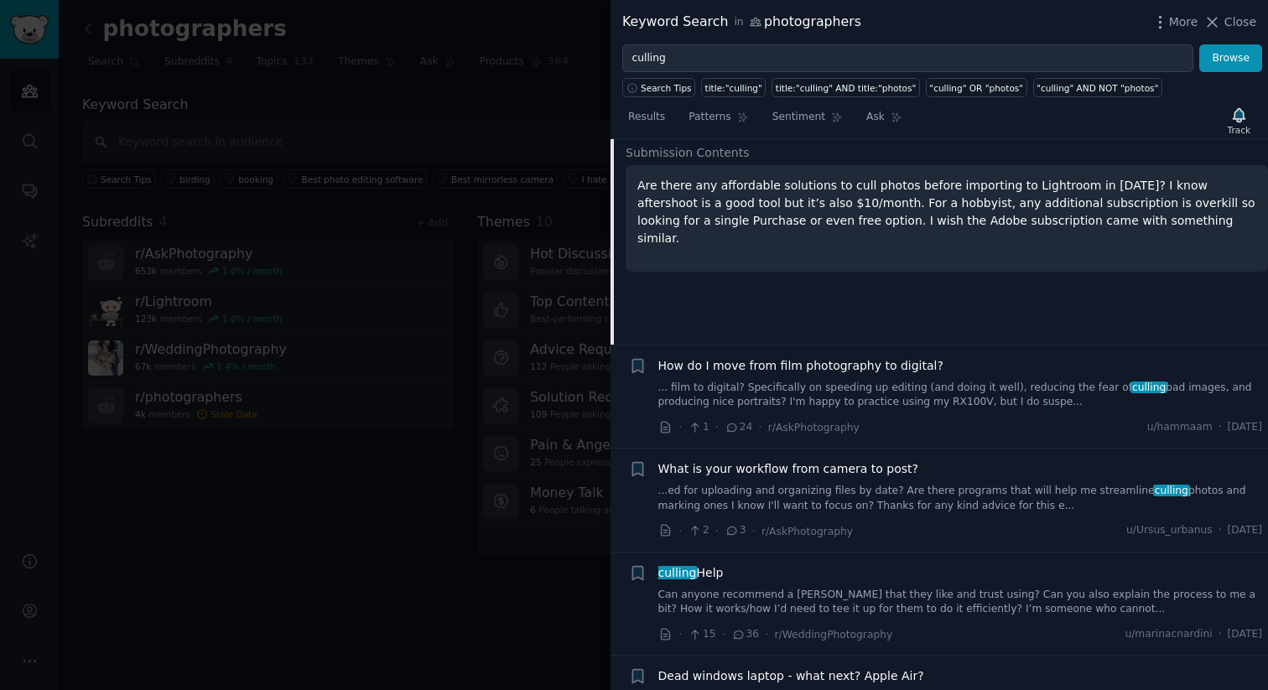
scroll to position [1877, 0]
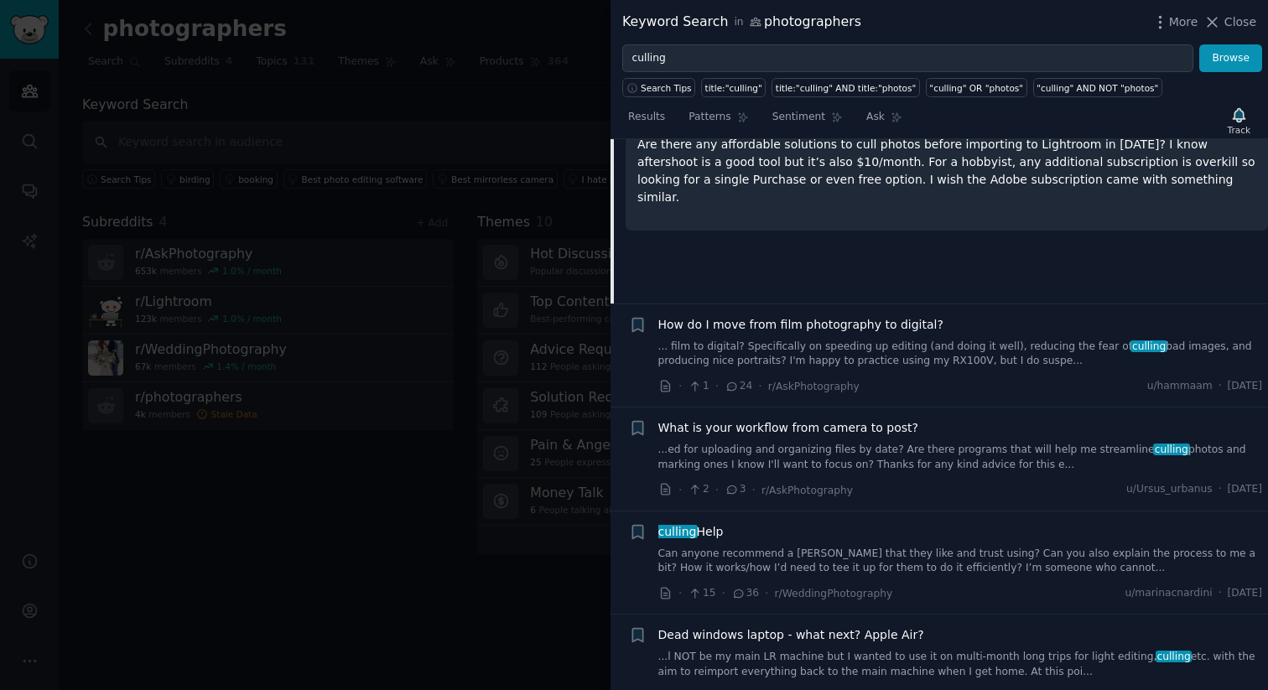
click at [831, 523] on div "culling Help" at bounding box center [961, 532] width 605 height 18
click at [863, 523] on div "culling Help" at bounding box center [961, 532] width 605 height 18
click at [885, 541] on link "Can anyone recommend a [PERSON_NAME] that they like and trust using? Can you al…" at bounding box center [961, 561] width 605 height 29
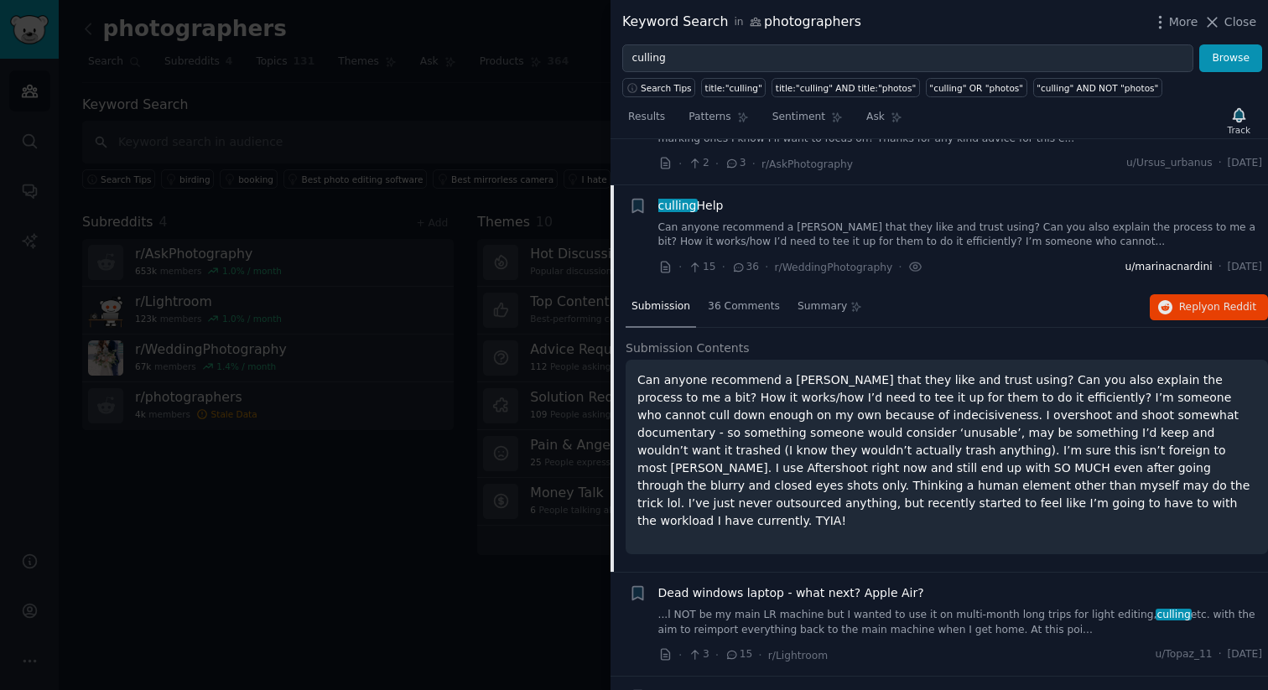
scroll to position [1966, 0]
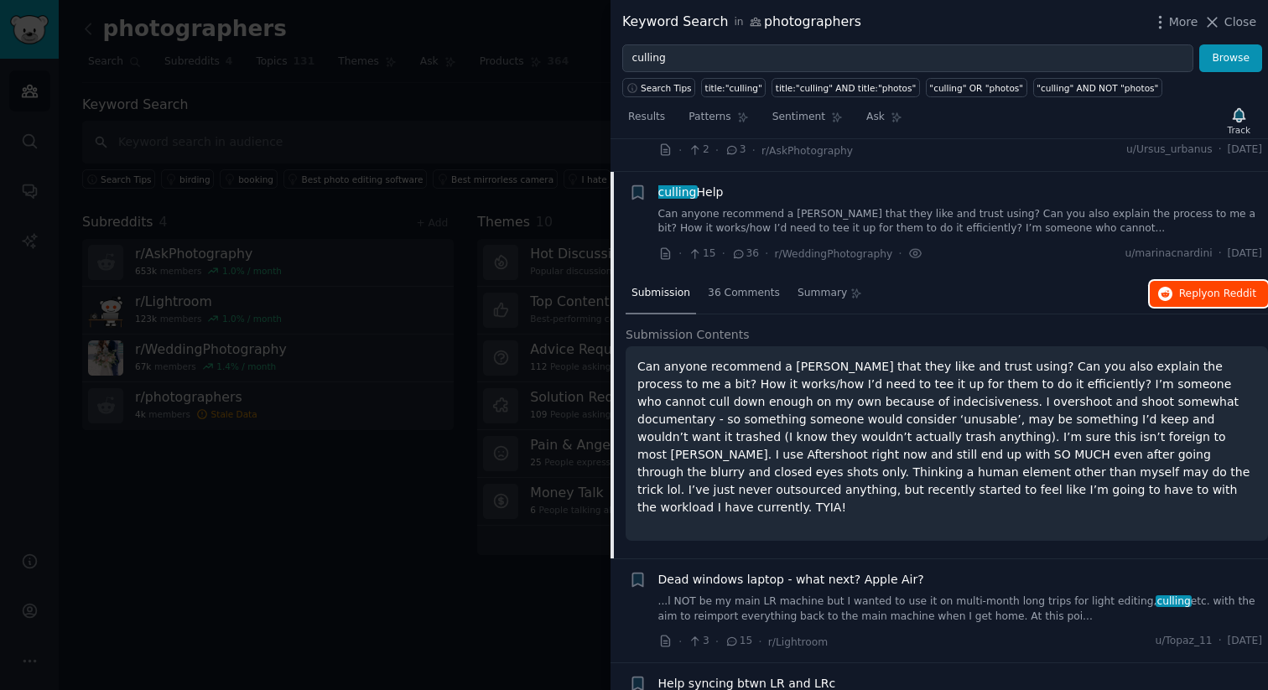
click at [1145, 287] on icon "button" at bounding box center [1166, 294] width 15 height 15
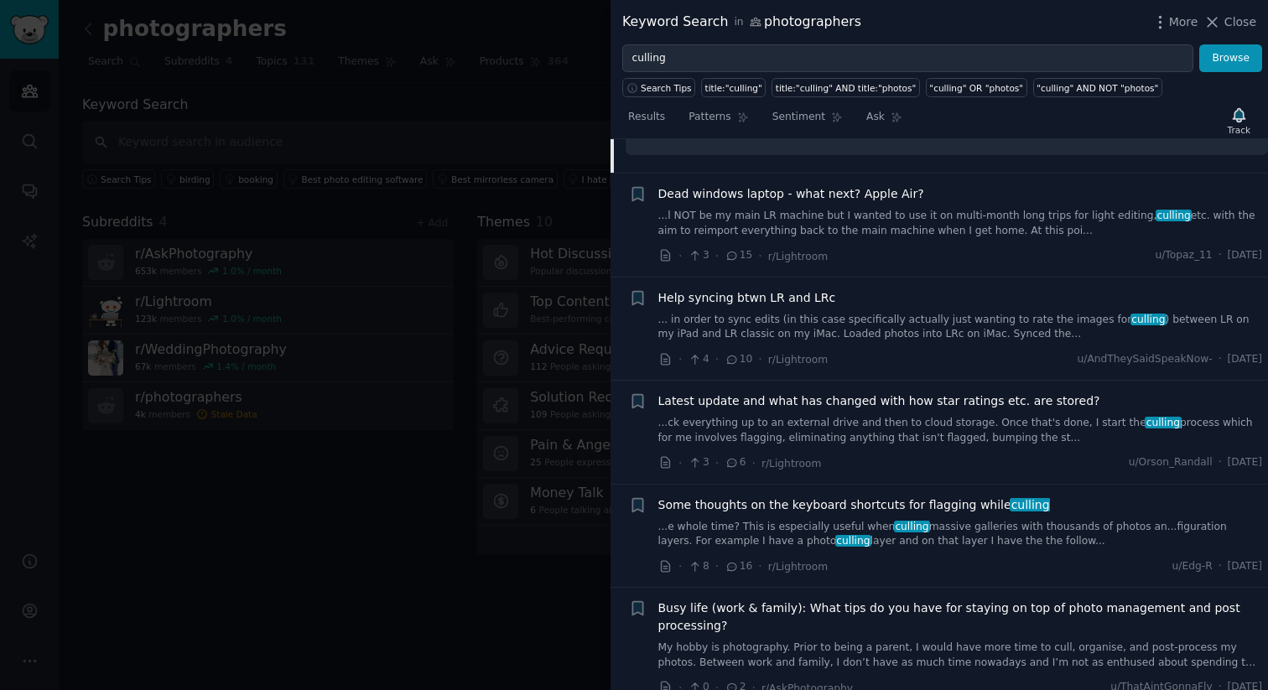
scroll to position [2387, 0]
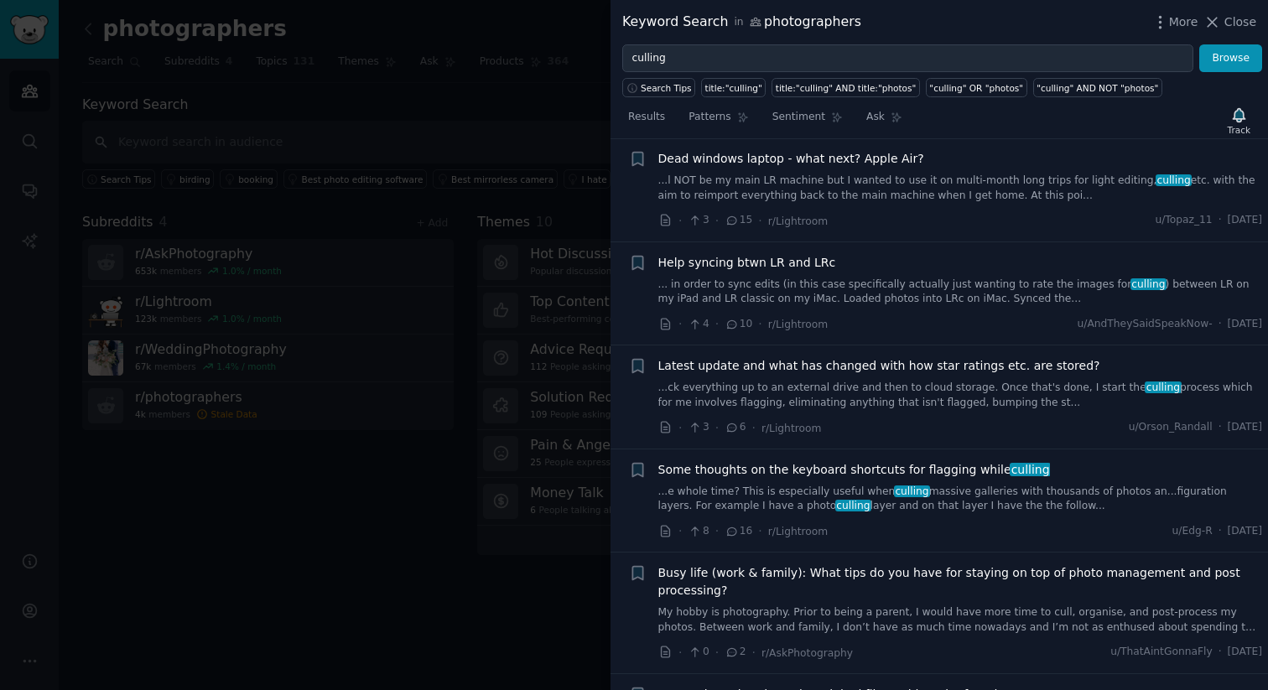
click at [837, 541] on span "Busy life (work & family): What tips do you have for staying on top of photo ma…" at bounding box center [961, 582] width 605 height 35
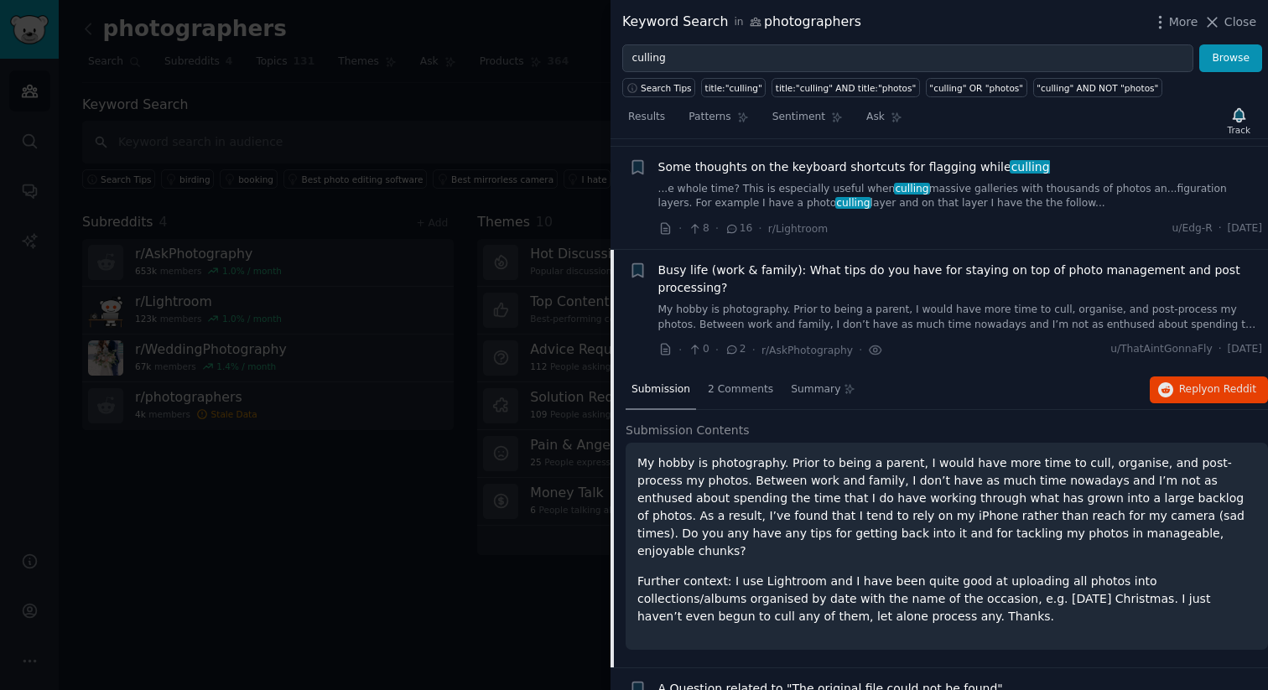
scroll to position [2483, 0]
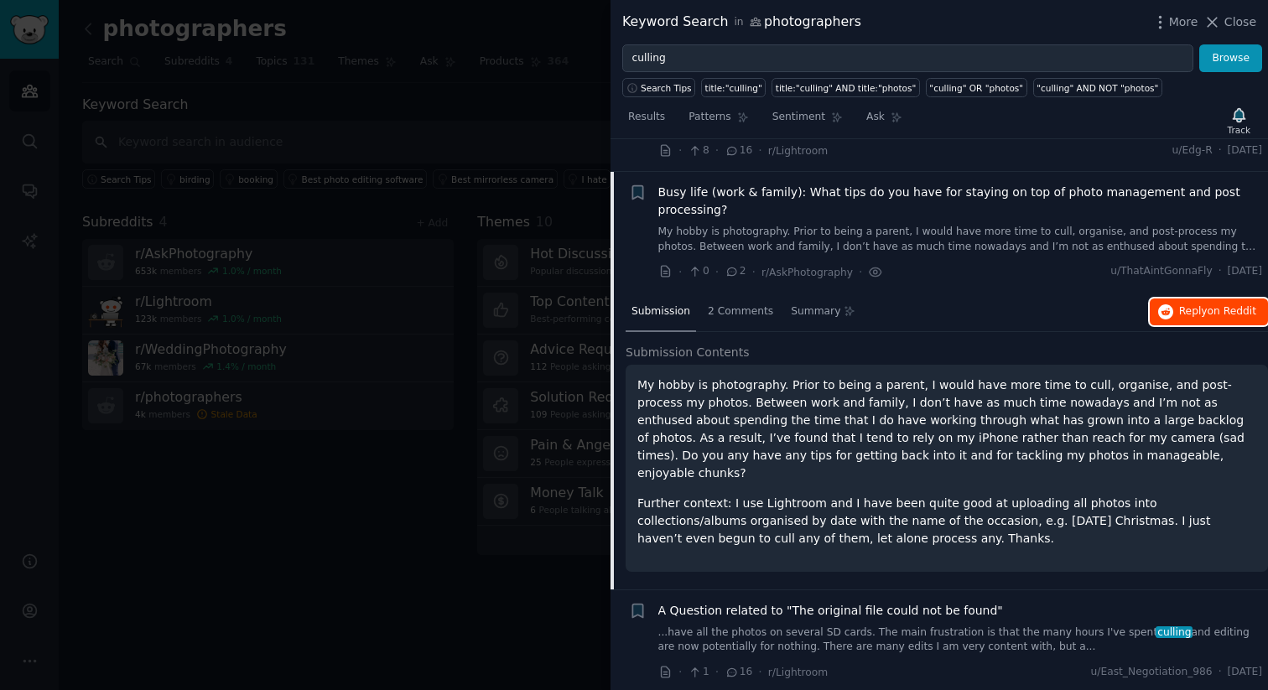
click at [1145, 299] on button "Reply on Reddit" at bounding box center [1209, 312] width 118 height 27
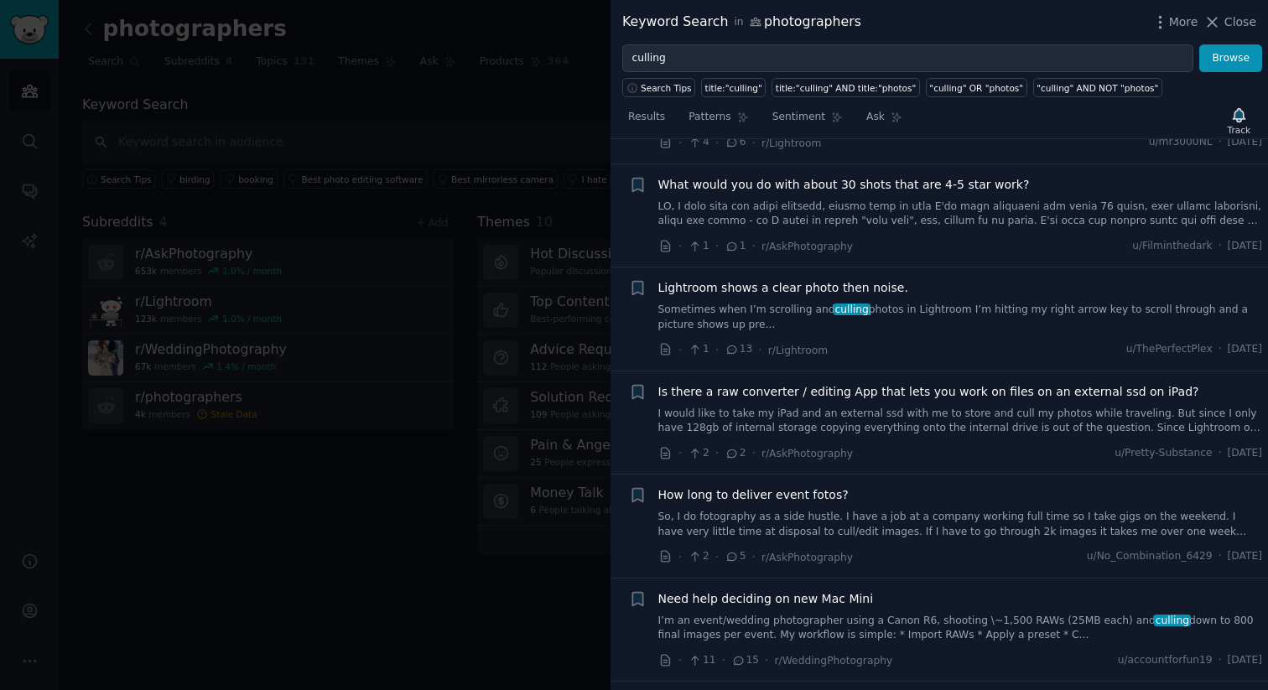
scroll to position [3132, 0]
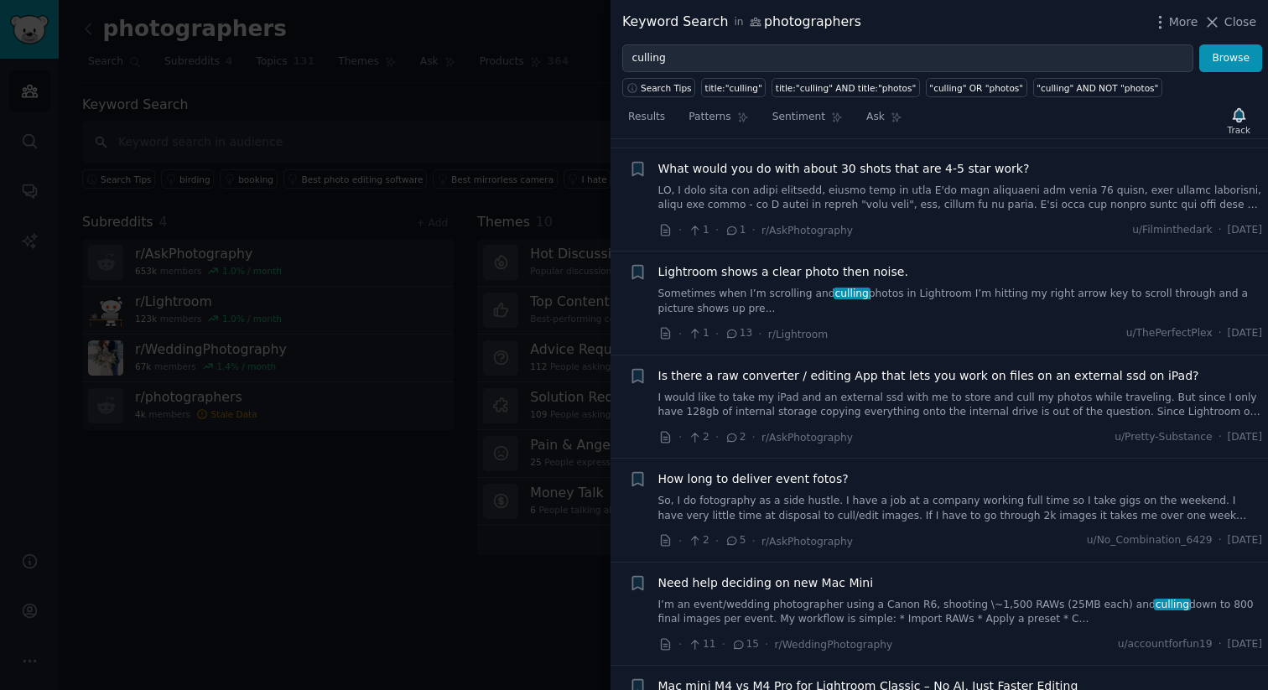
click at [901, 494] on link "So, I do fotography as a side hustle. I have a job at a company working full ti…" at bounding box center [961, 508] width 605 height 29
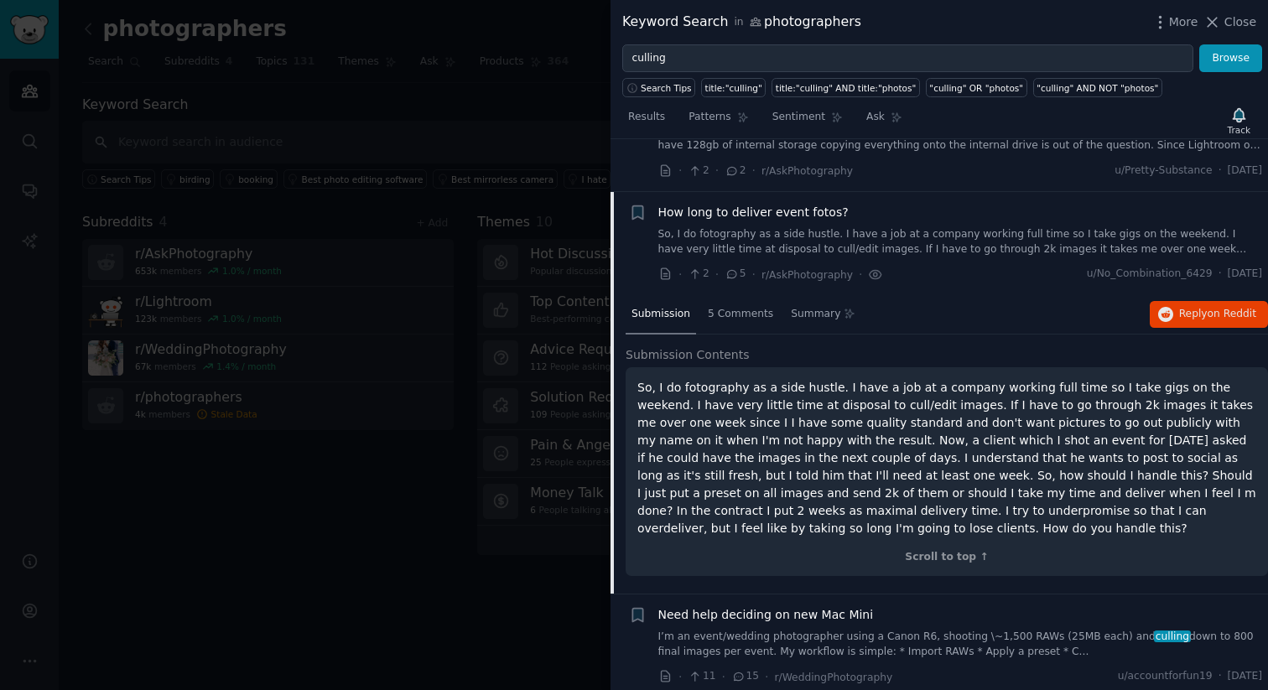
scroll to position [3122, 0]
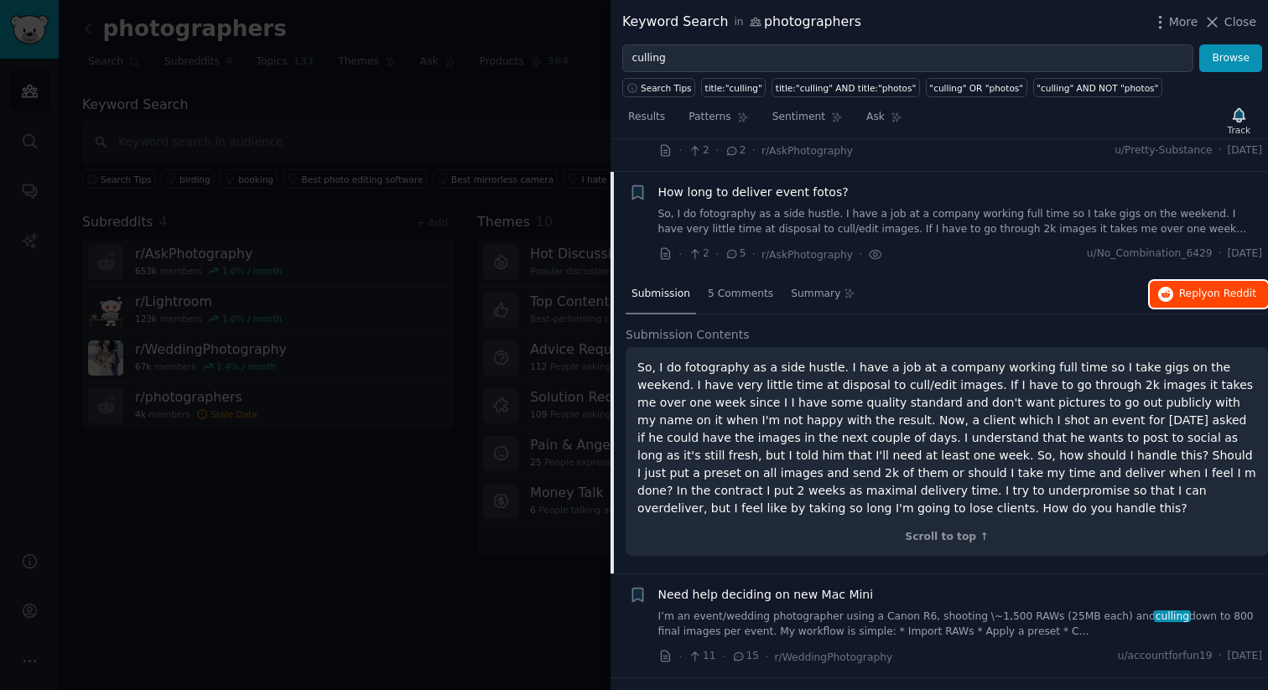
click at [1145, 287] on span "Reply on Reddit" at bounding box center [1217, 294] width 77 height 15
